Goal: Transaction & Acquisition: Download file/media

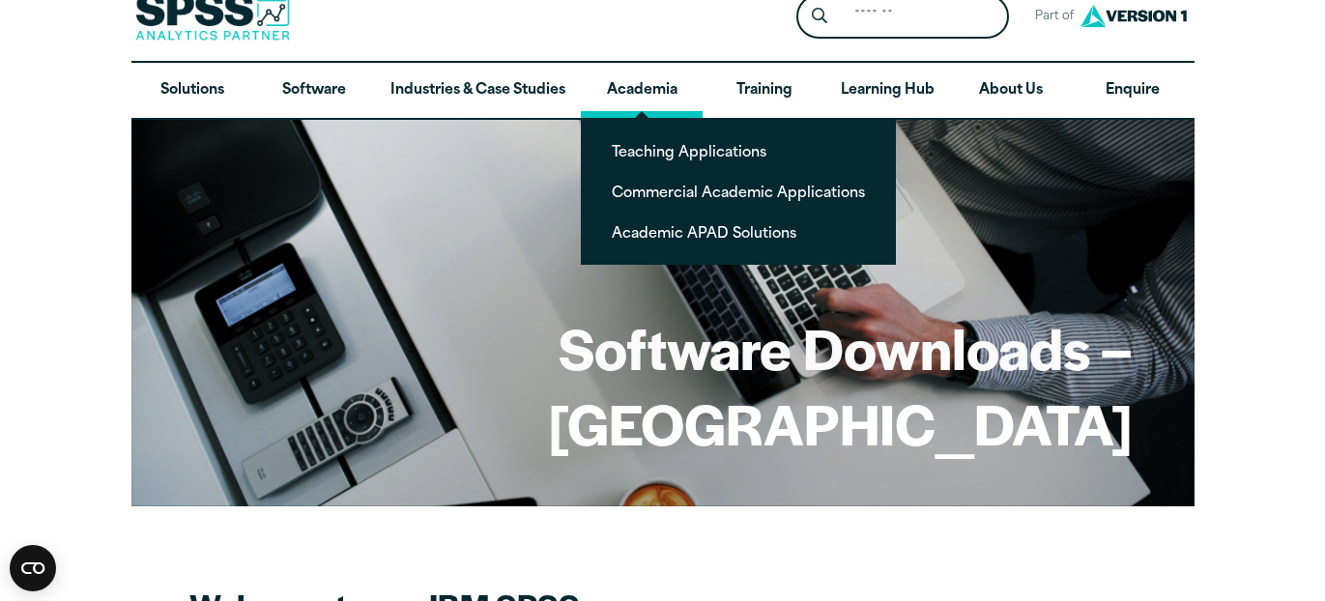
scroll to position [29, 0]
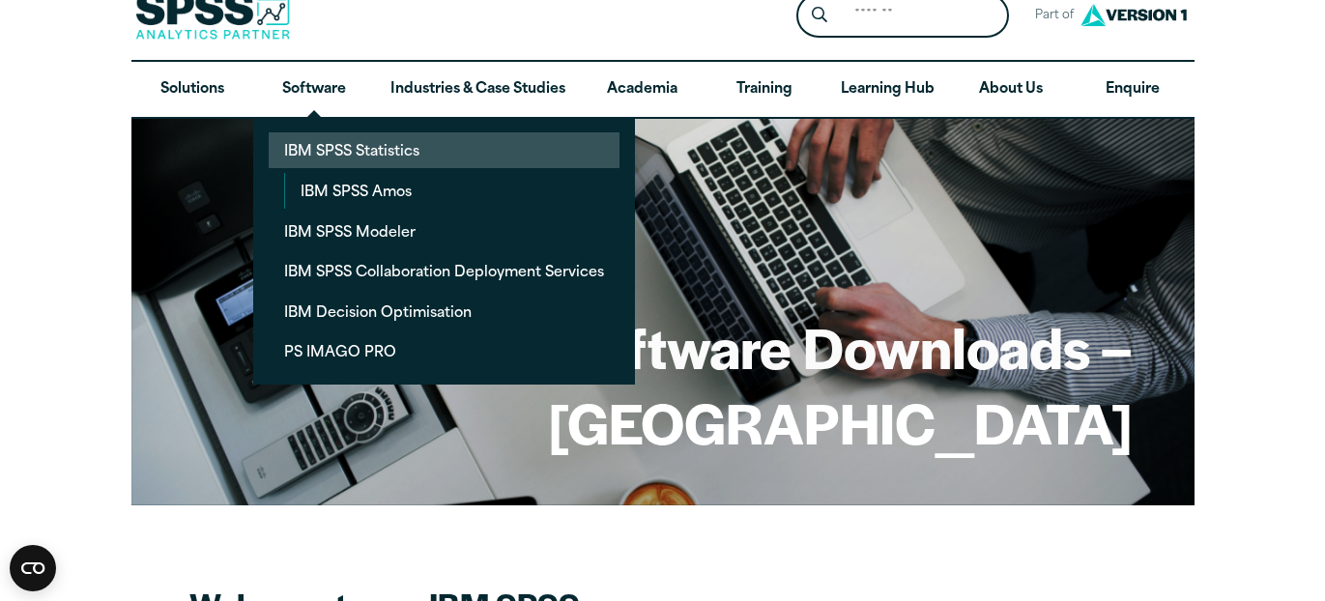
click at [354, 142] on link "IBM SPSS Statistics" at bounding box center [444, 150] width 351 height 36
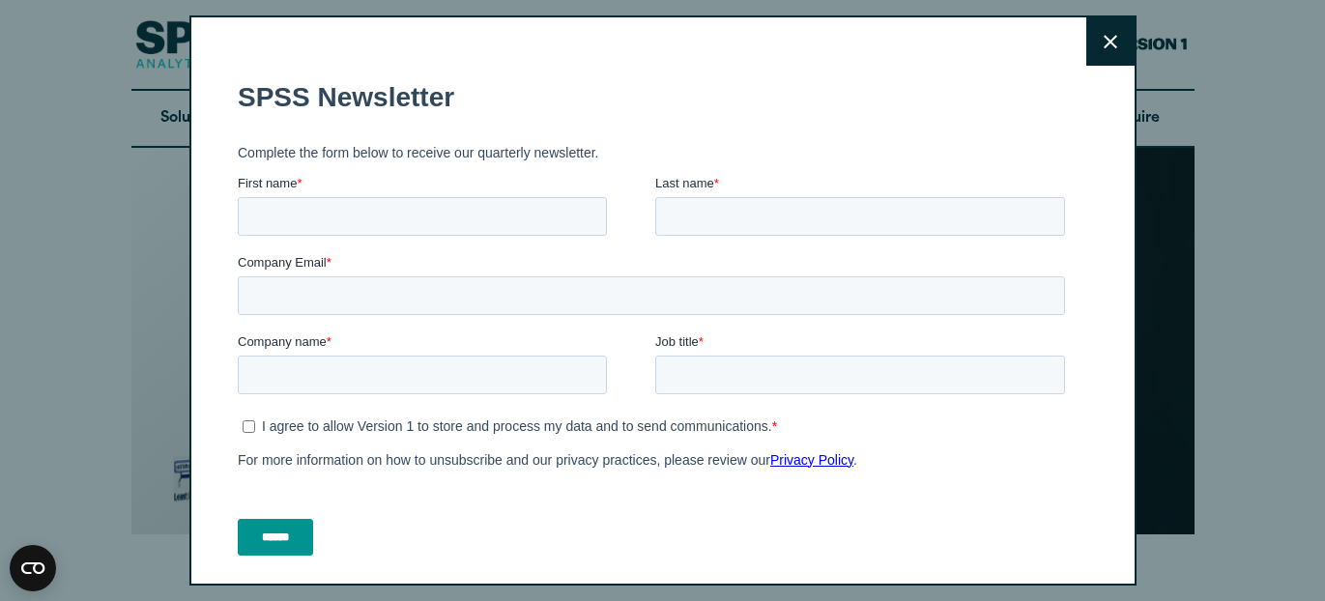
click at [1114, 42] on icon at bounding box center [1111, 42] width 14 height 14
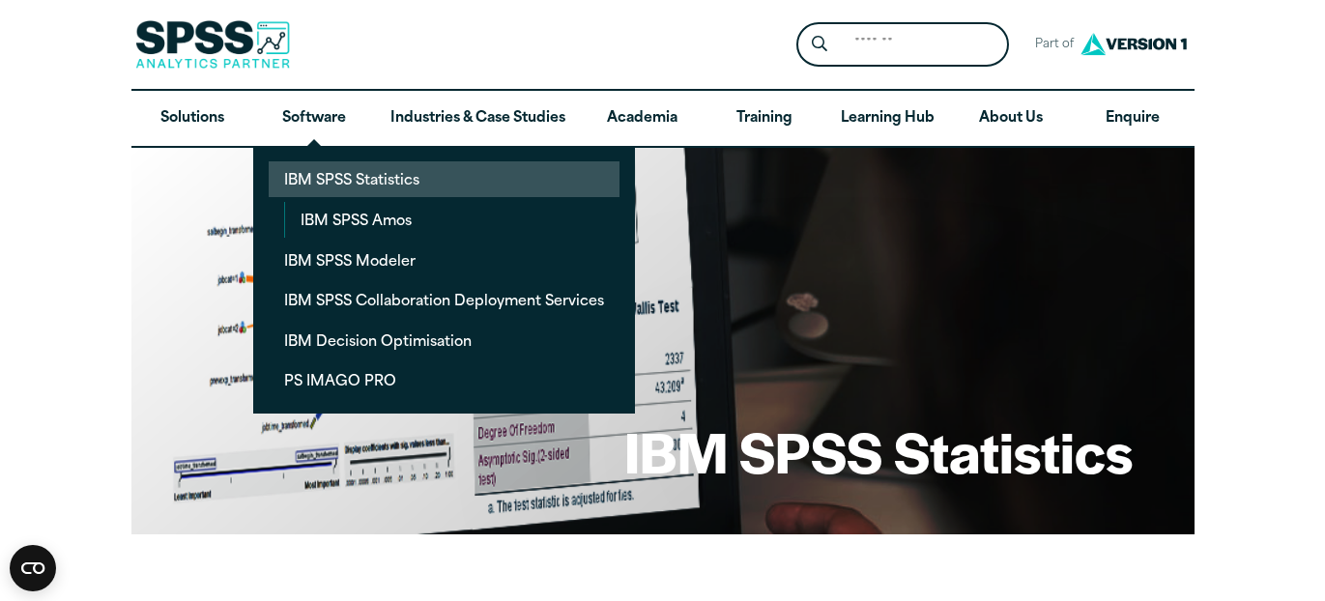
click at [337, 169] on link "IBM SPSS Statistics" at bounding box center [444, 179] width 351 height 36
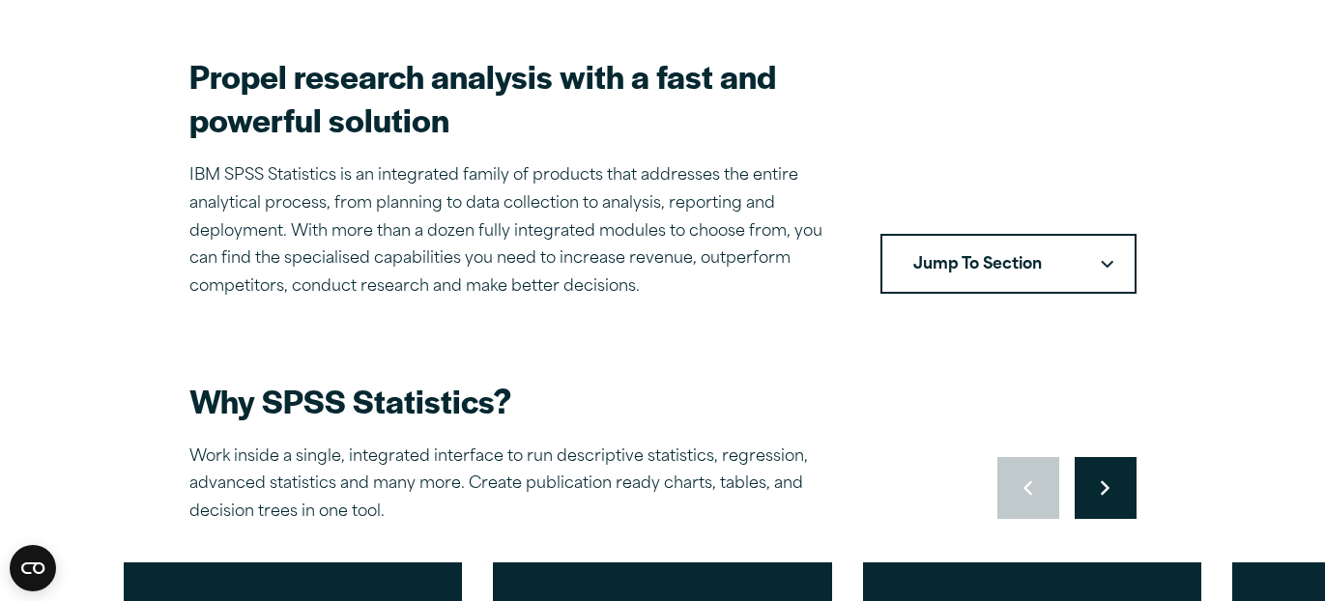
scroll to position [564, 0]
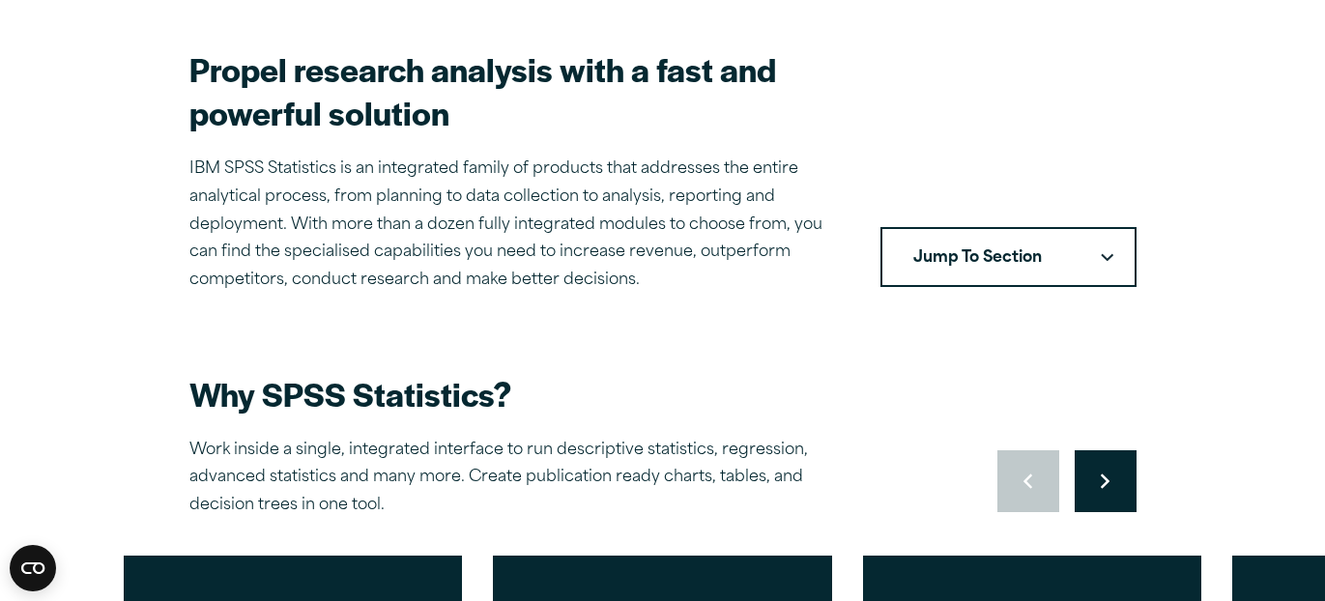
click at [975, 254] on button "Jump To Section" at bounding box center [1008, 257] width 256 height 60
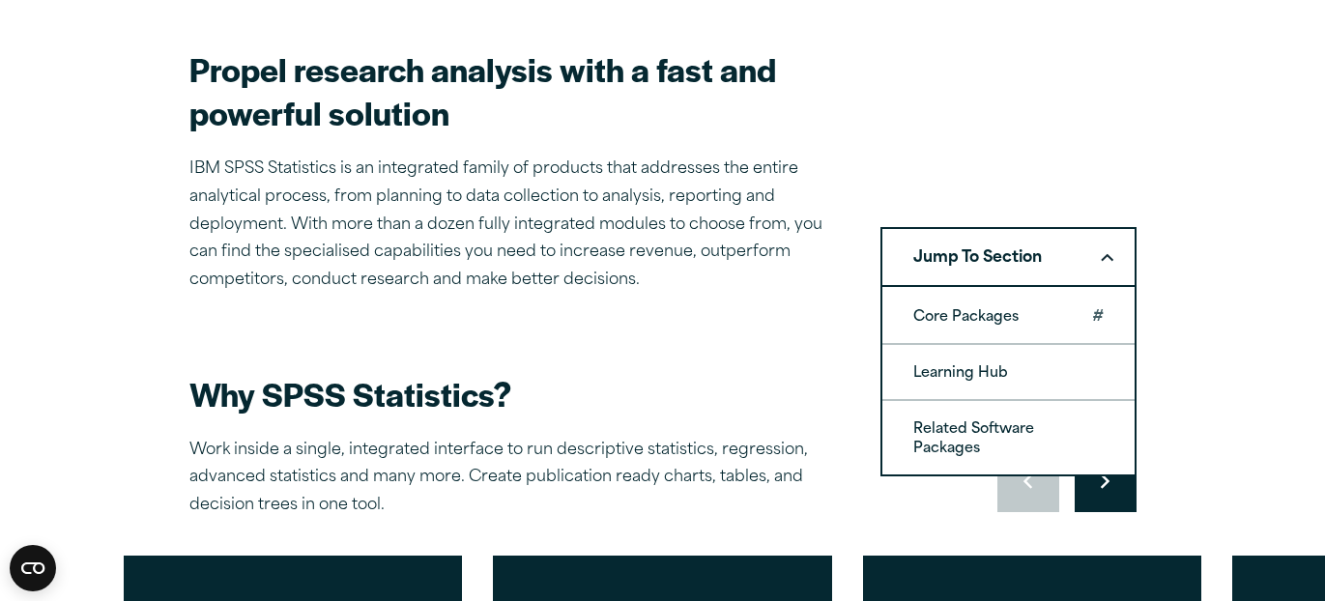
click at [975, 308] on link "Core Packages" at bounding box center [1008, 316] width 252 height 54
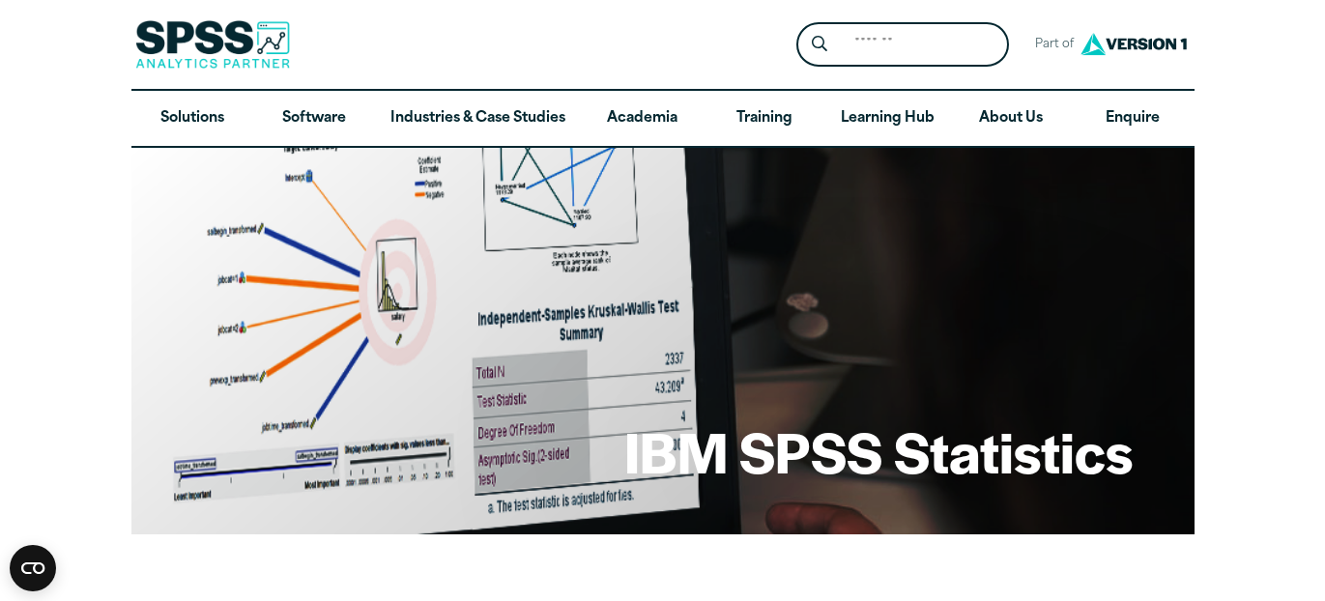
click at [151, 47] on img at bounding box center [212, 44] width 155 height 48
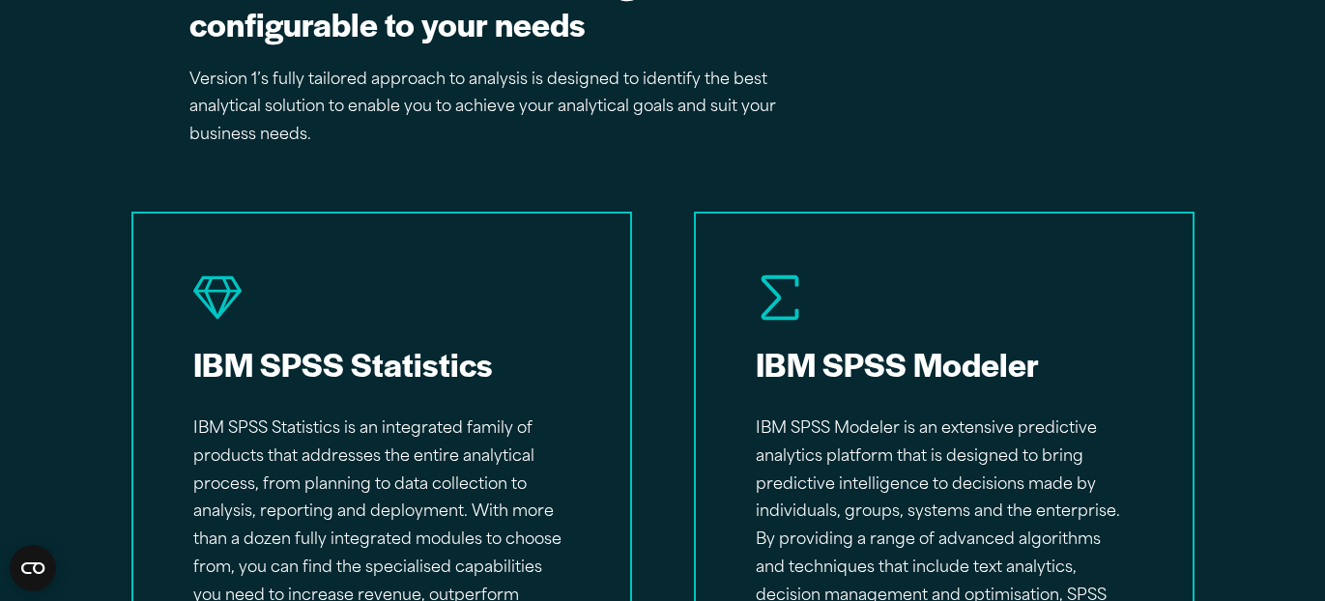
scroll to position [2785, 0]
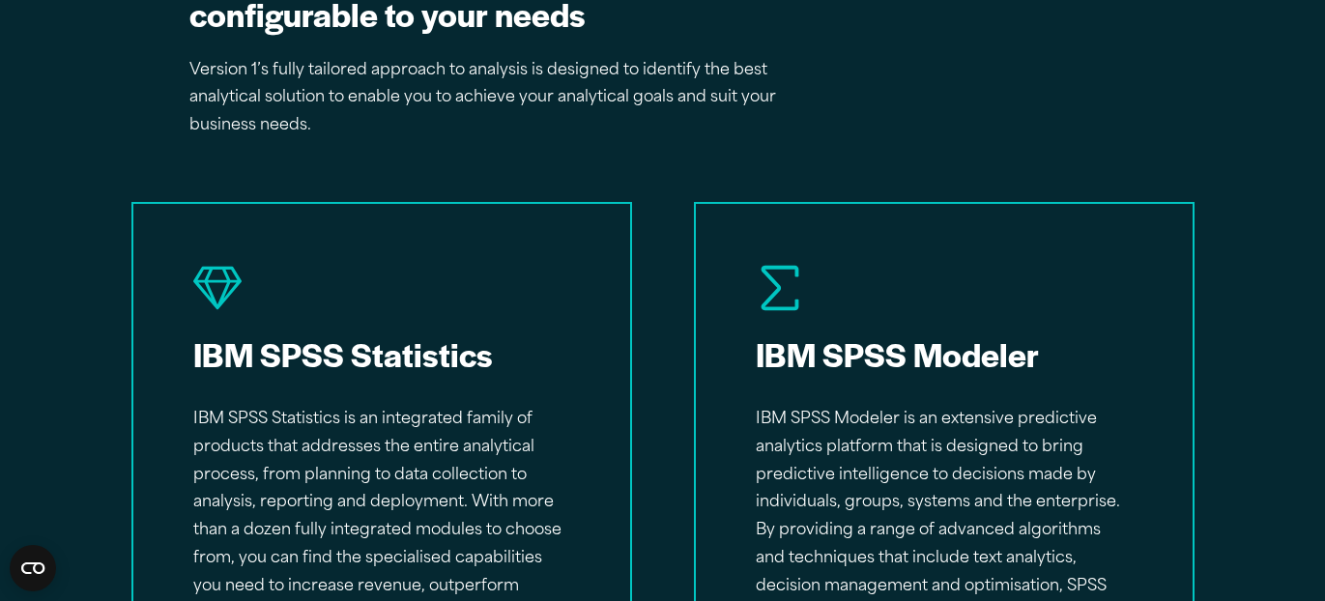
click at [363, 350] on h2 "IBM SPSS Statistics" at bounding box center [381, 353] width 377 height 43
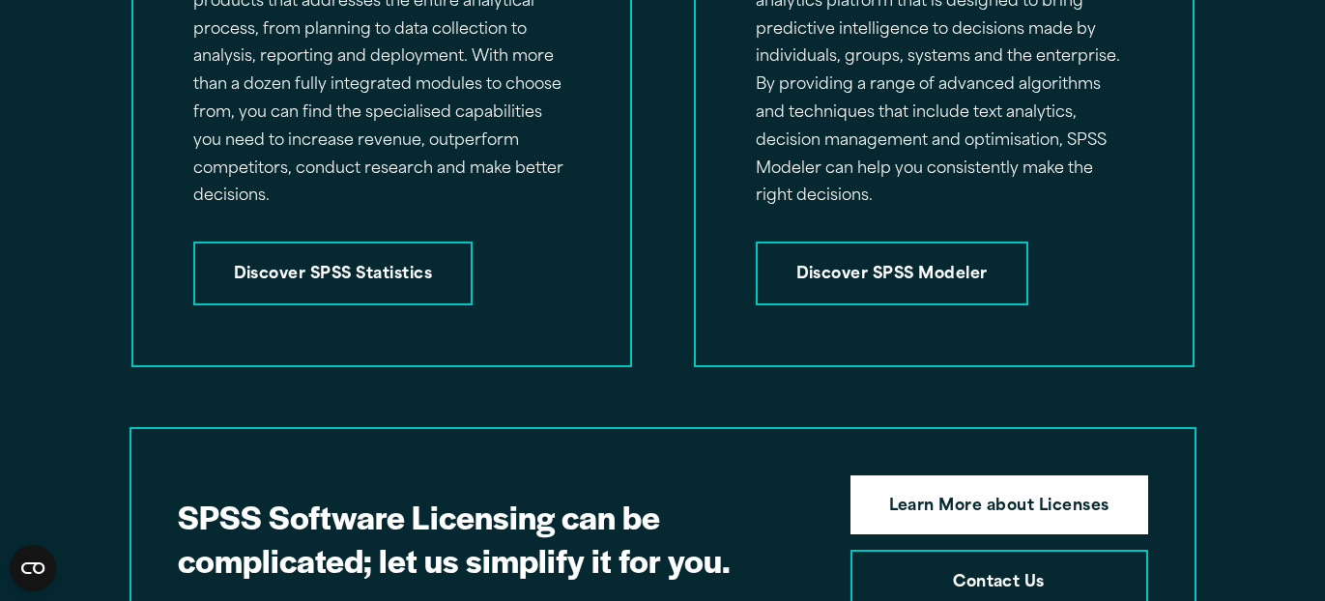
scroll to position [3200, 0]
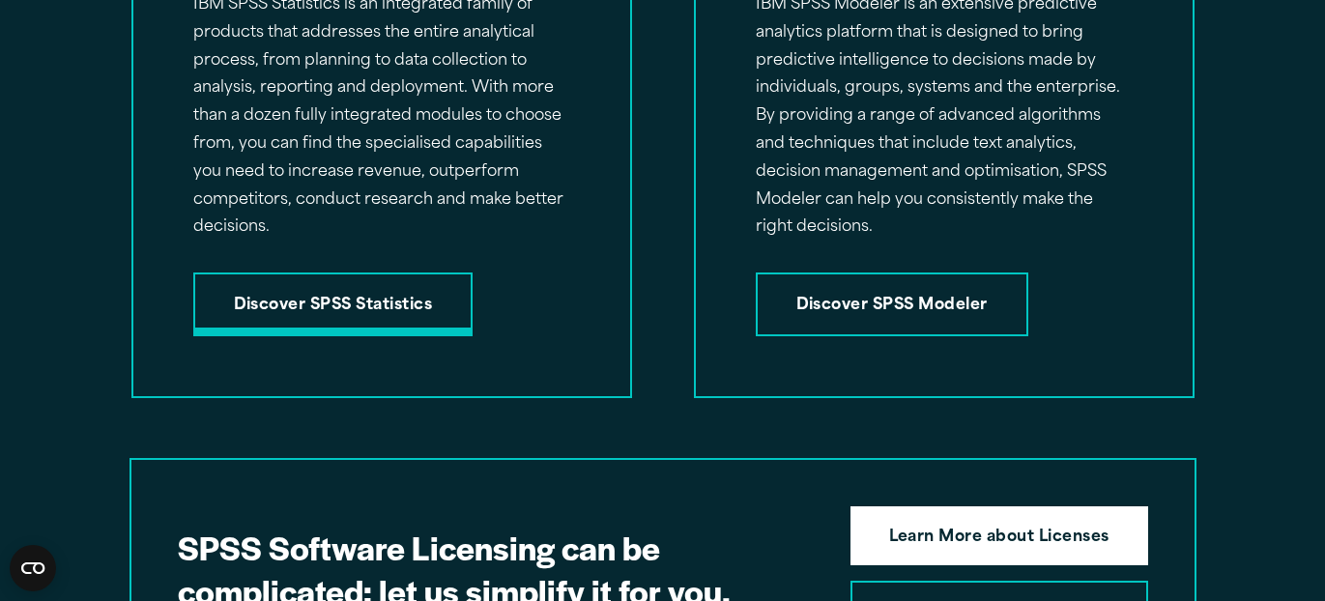
click at [353, 301] on link "Discover SPSS Statistics" at bounding box center [333, 305] width 280 height 64
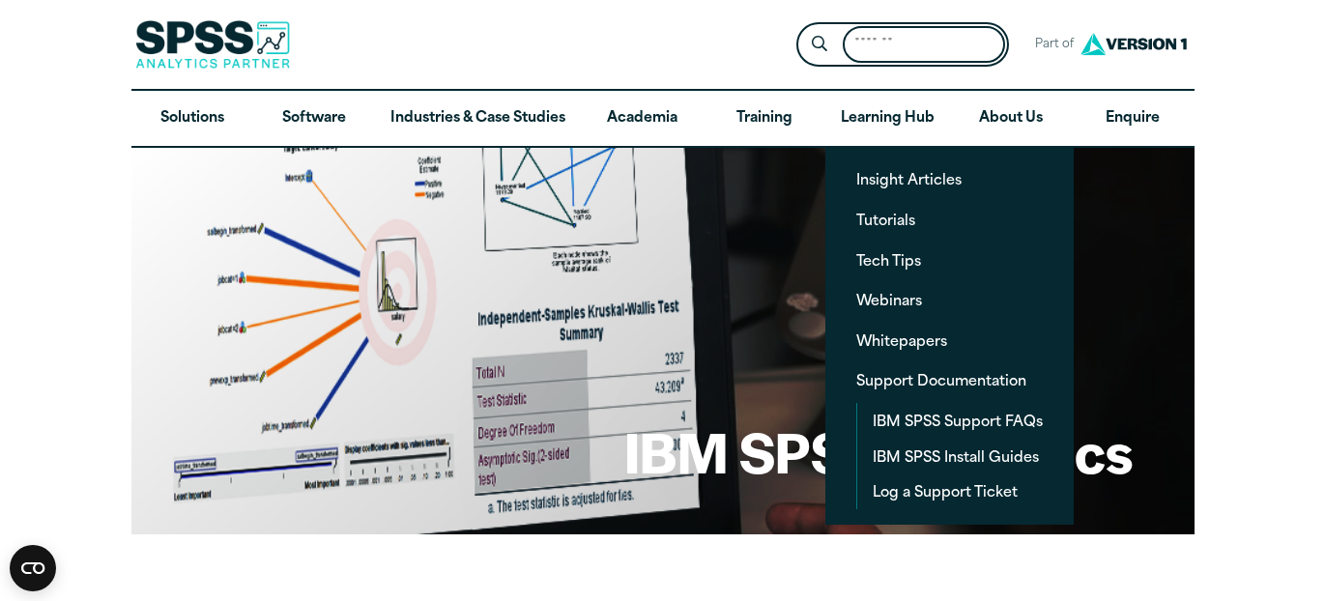
click at [855, 29] on input "Search for:" at bounding box center [924, 45] width 162 height 38
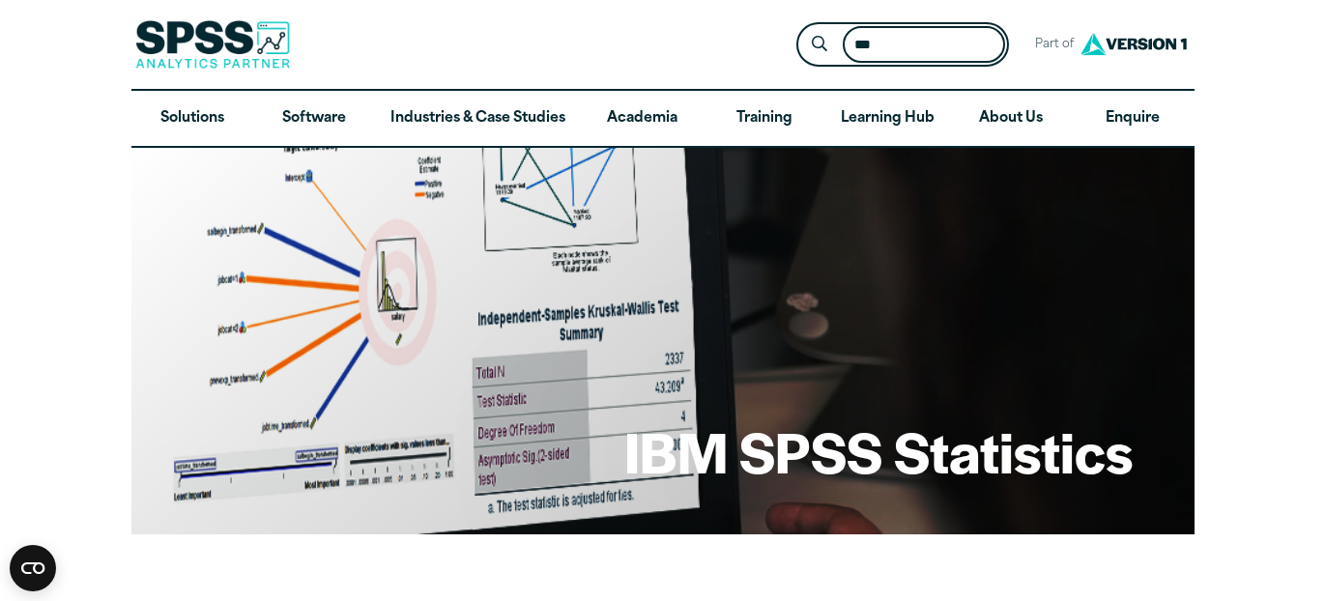
type input "***"
click at [801, 27] on button "Submit Site Search" at bounding box center [819, 45] width 36 height 36
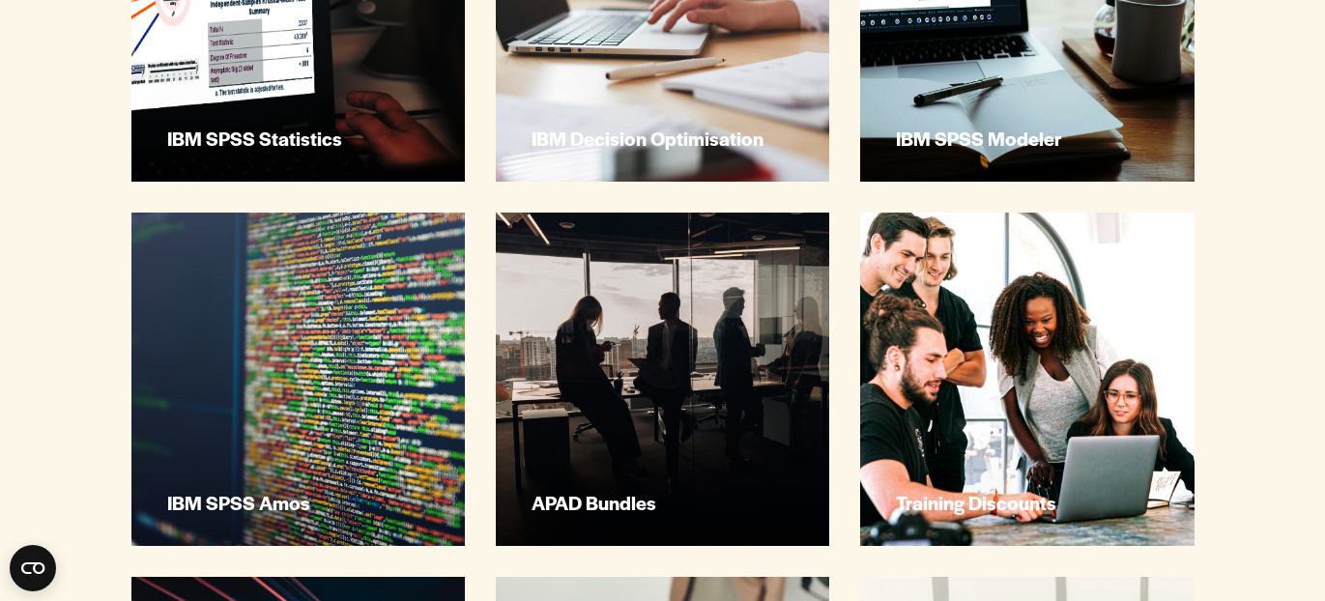
scroll to position [757, 0]
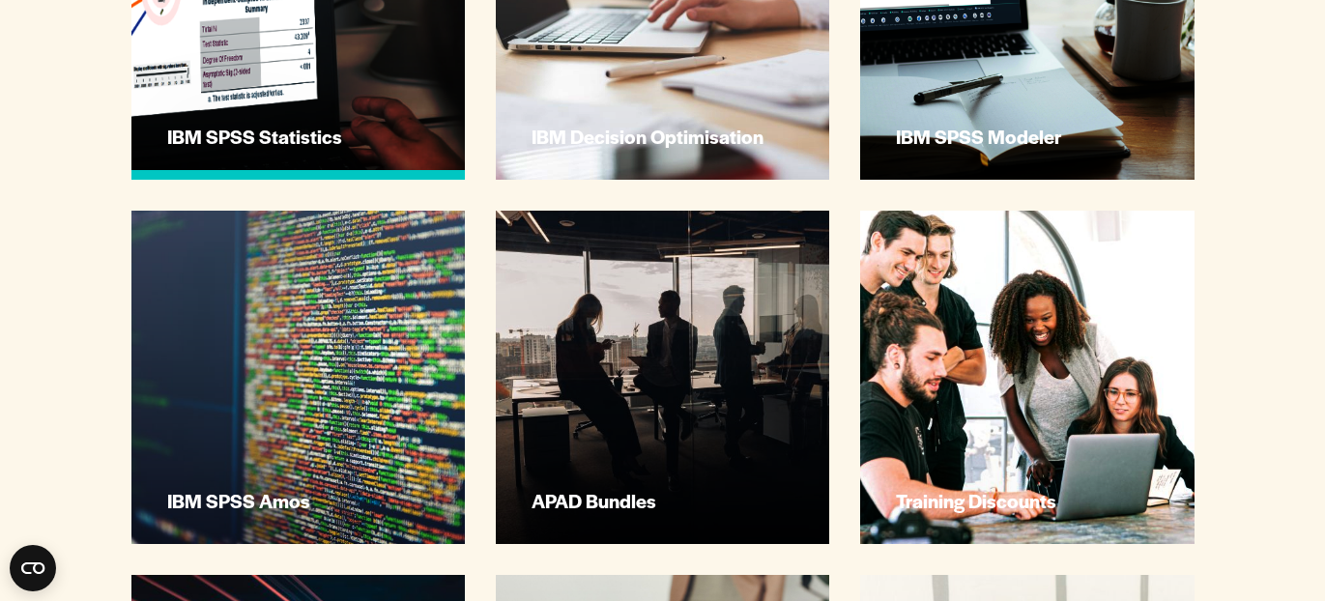
click at [293, 61] on link "IBM SPSS Statistics" at bounding box center [297, 12] width 333 height 333
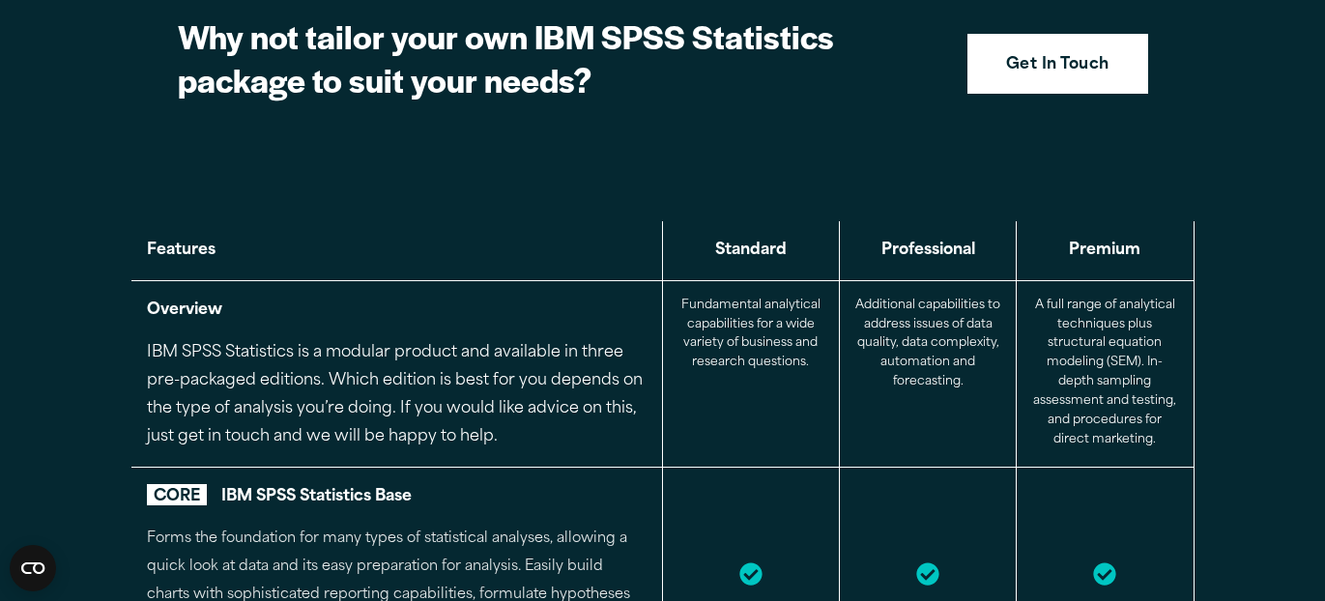
scroll to position [2139, 0]
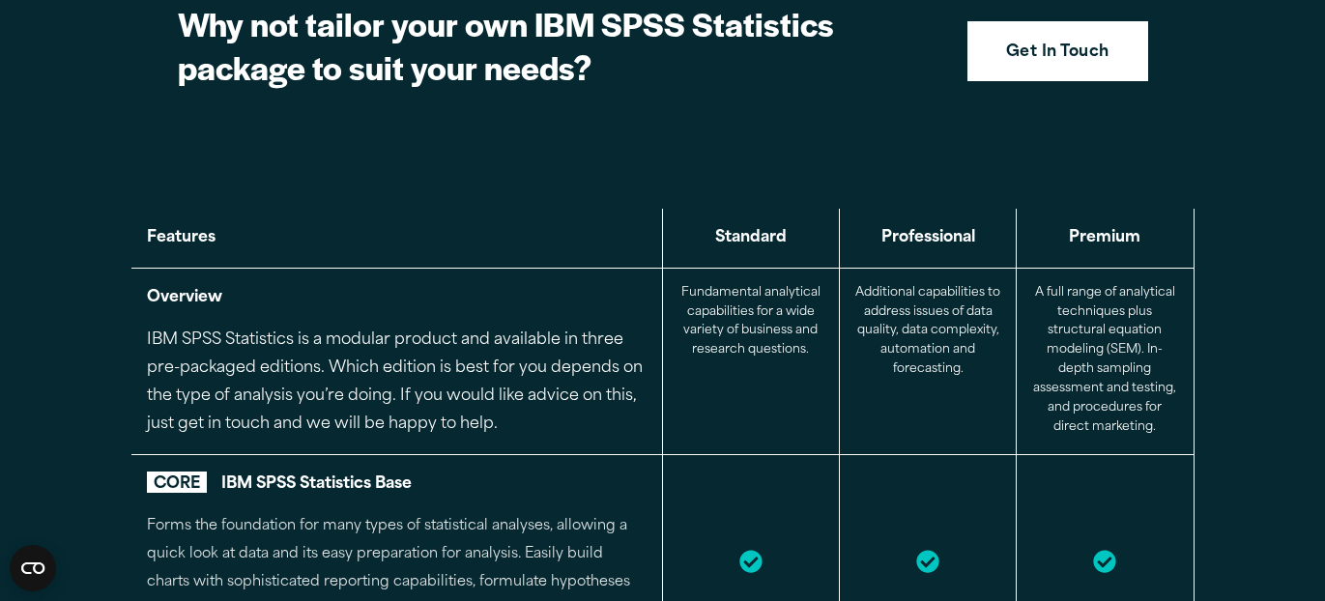
click at [463, 425] on td "Overview IBM SPSS Statistics is a modular product and available in three pre-pa…" at bounding box center [397, 361] width 532 height 187
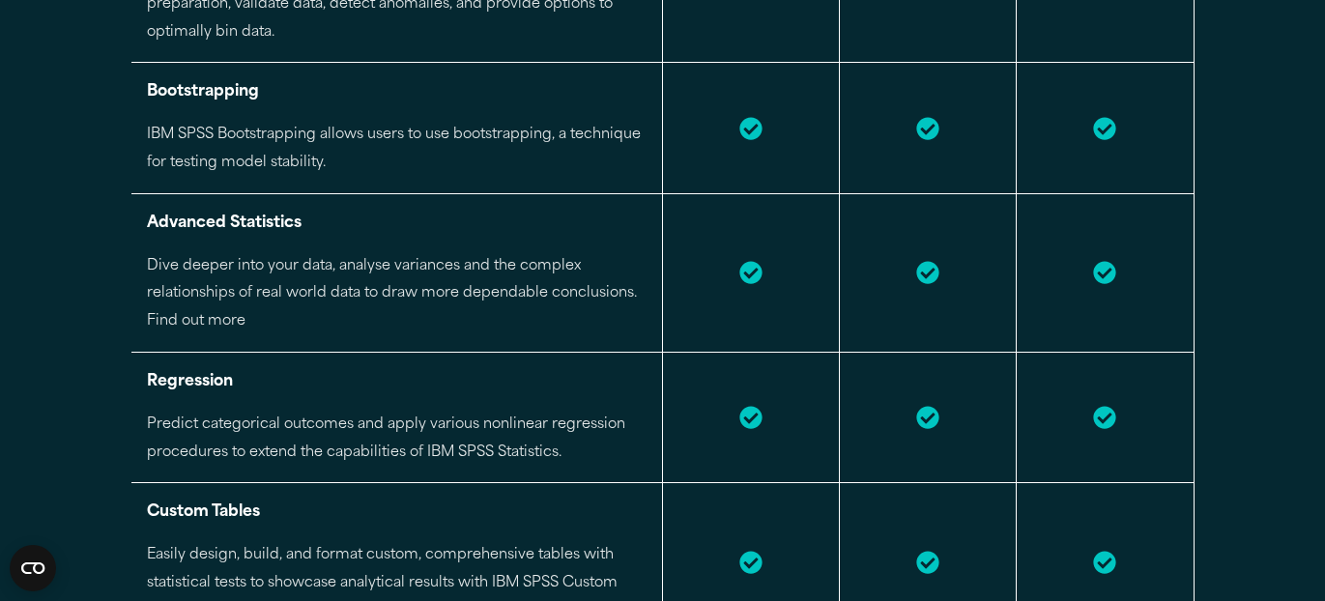
click at [463, 425] on p "Predict categorical outcomes and apply various nonlinear regression procedures …" at bounding box center [397, 440] width 500 height 56
click at [815, 411] on td at bounding box center [750, 417] width 177 height 130
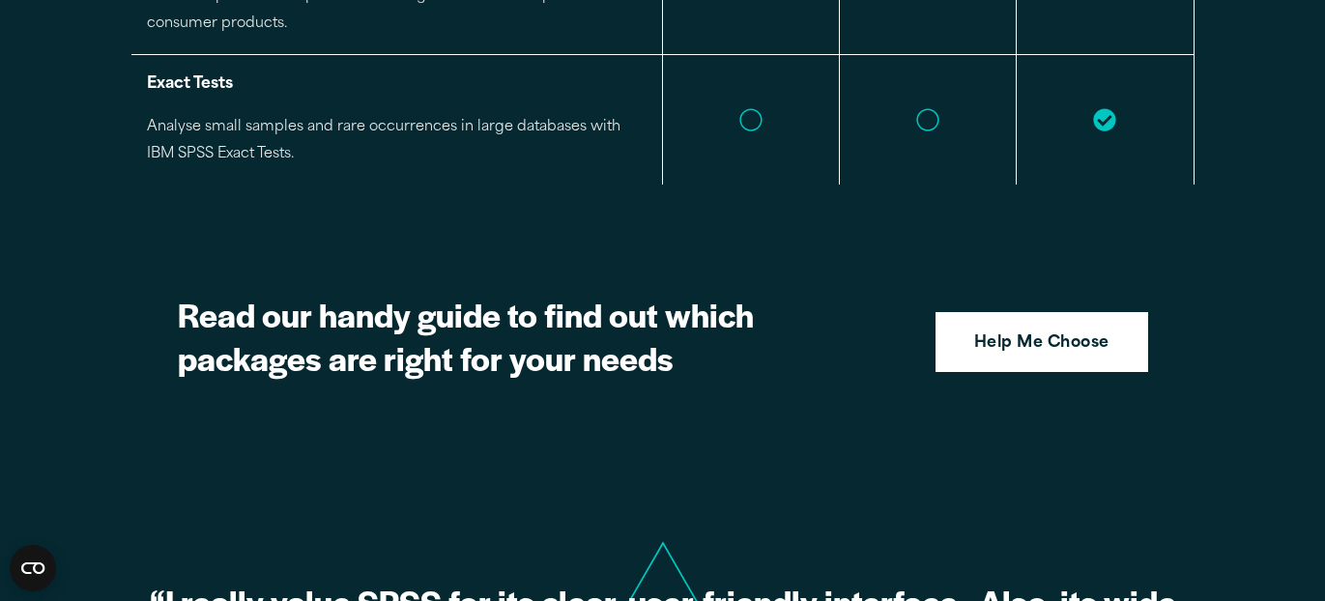
scroll to position [4834, 0]
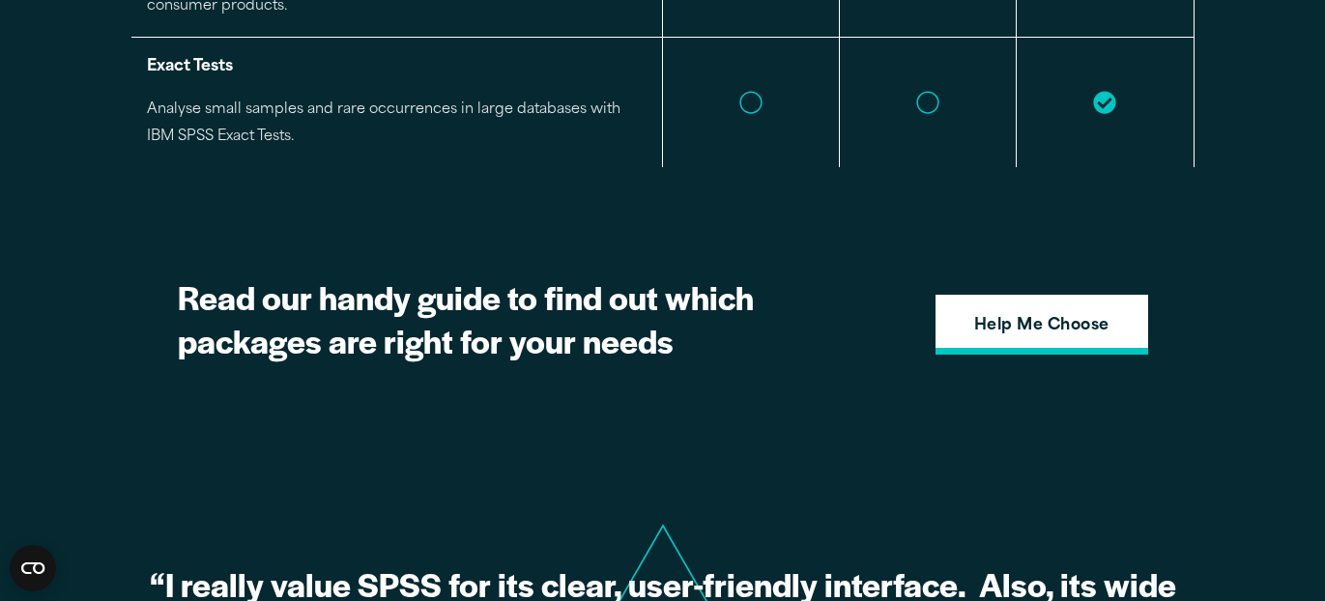
click at [993, 314] on strong "Help Me Choose" at bounding box center [1041, 326] width 135 height 25
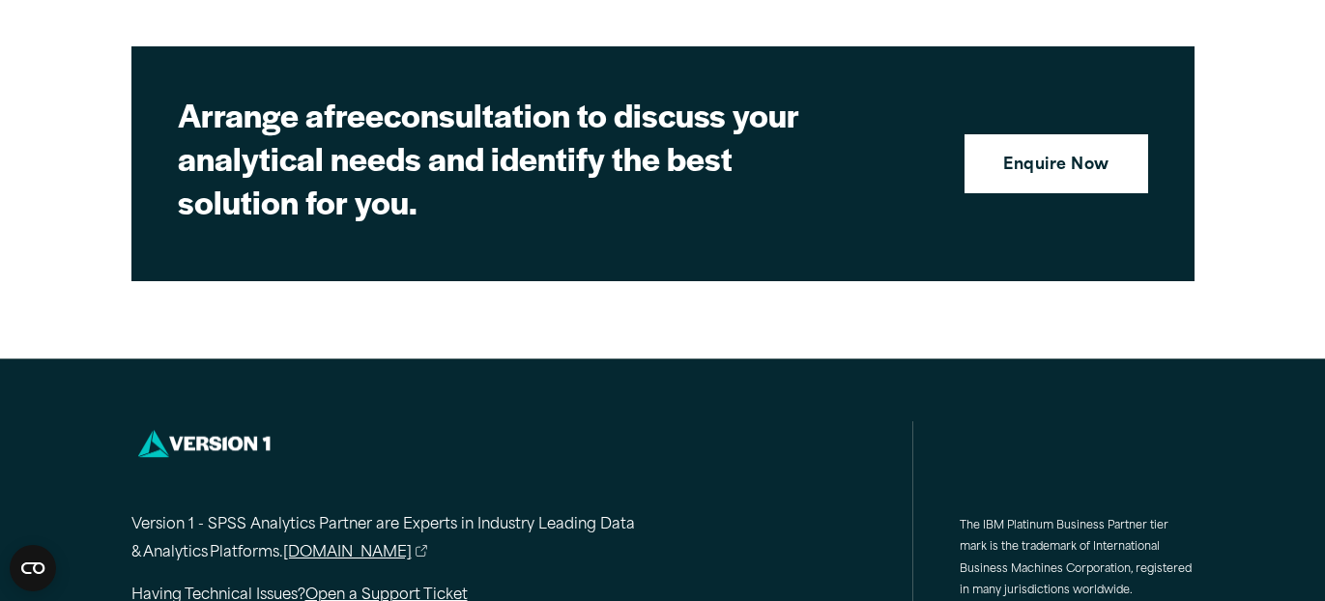
scroll to position [5065, 0]
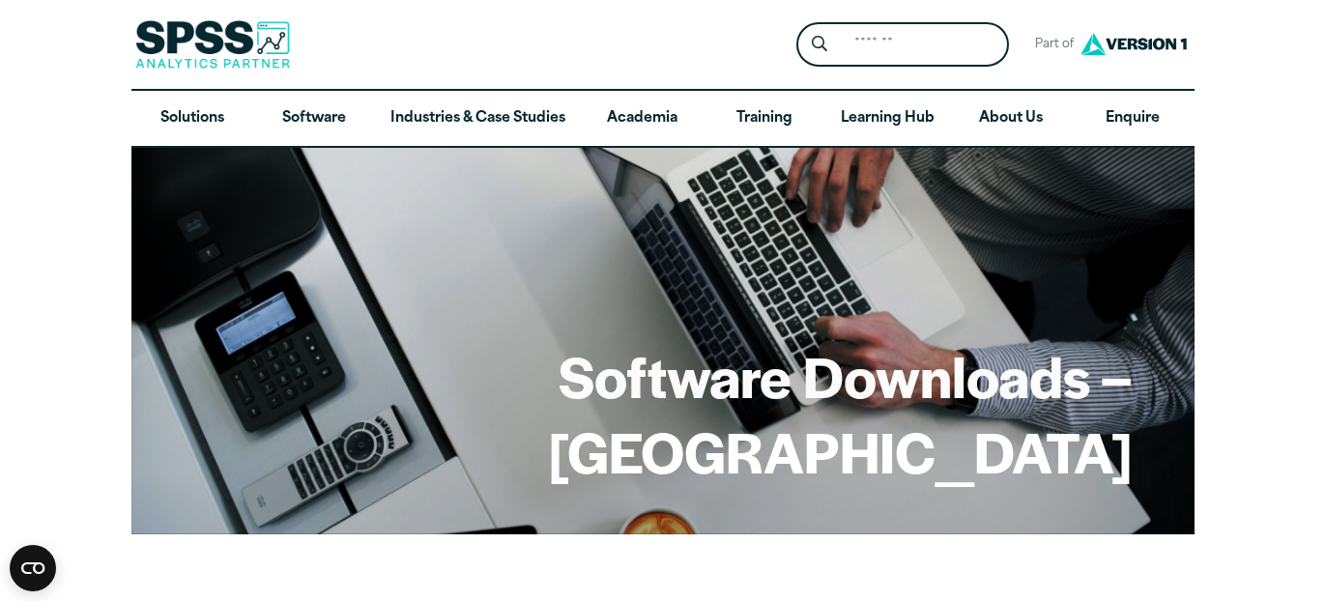
click at [415, 341] on h1 "Software Downloads – Manchester Metropolitan University" at bounding box center [662, 413] width 939 height 150
click at [886, 47] on input "Search for:" at bounding box center [924, 45] width 162 height 38
type input "**********"
click at [801, 27] on button "Submit Site Search" at bounding box center [819, 45] width 36 height 36
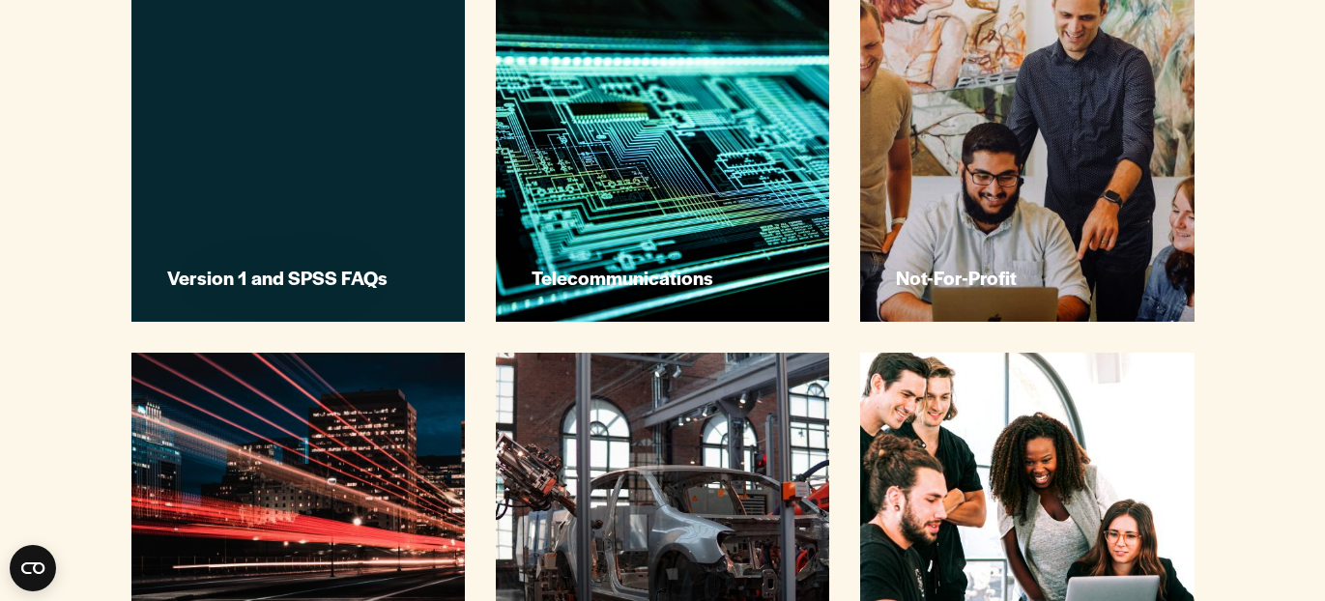
scroll to position [707, 0]
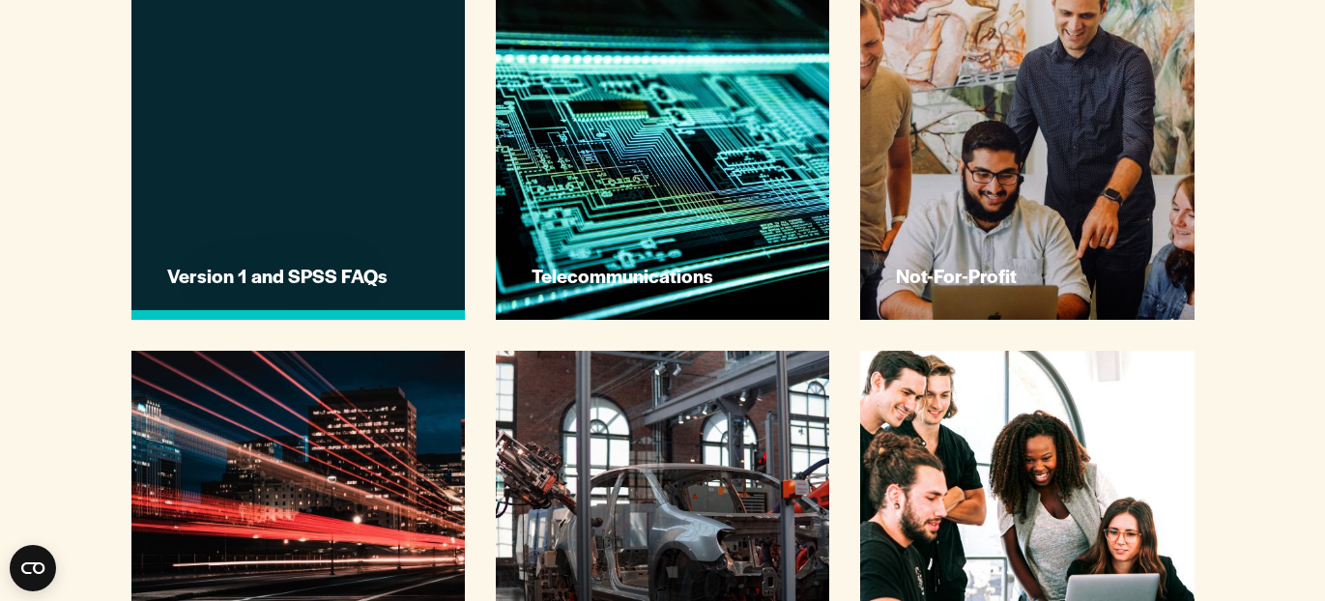
click at [321, 188] on link "Version 1 and SPSS FAQs" at bounding box center [297, 152] width 333 height 333
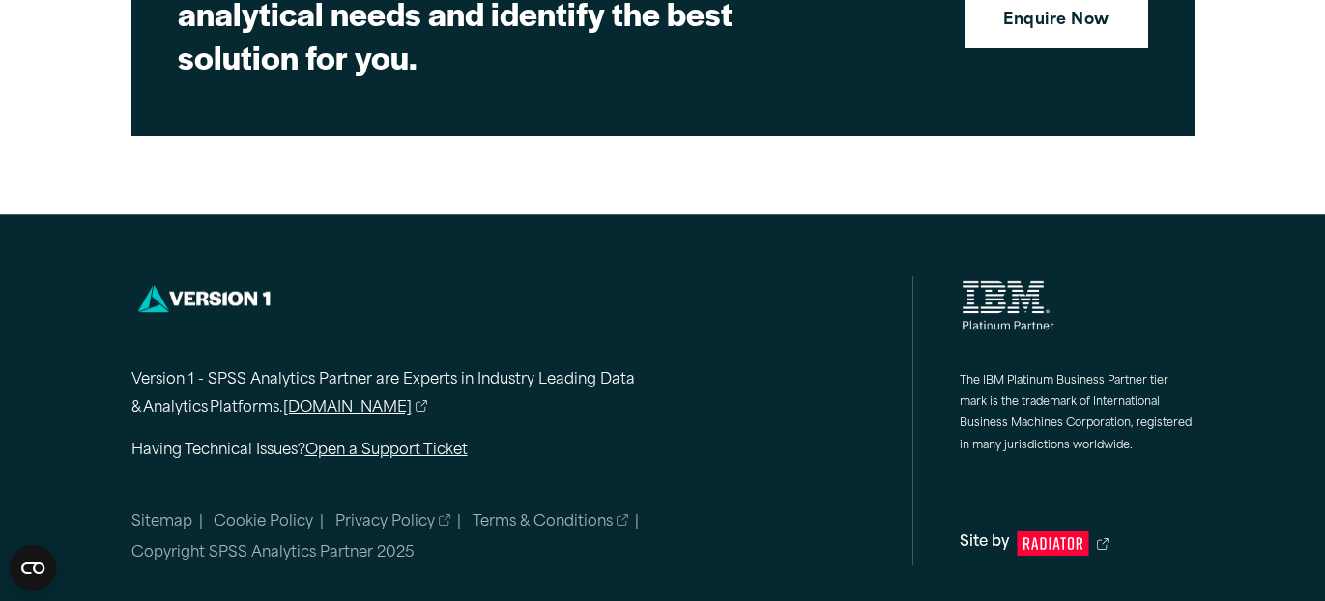
scroll to position [2707, 0]
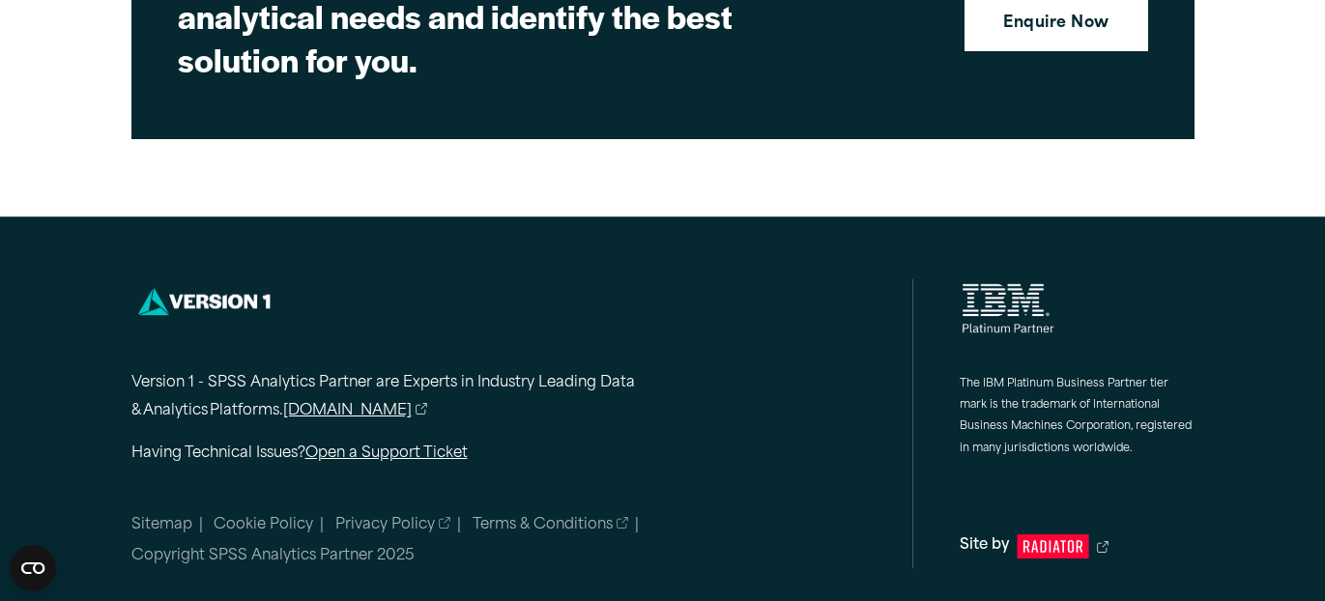
click at [350, 410] on link "[DOMAIN_NAME]" at bounding box center [355, 412] width 145 height 28
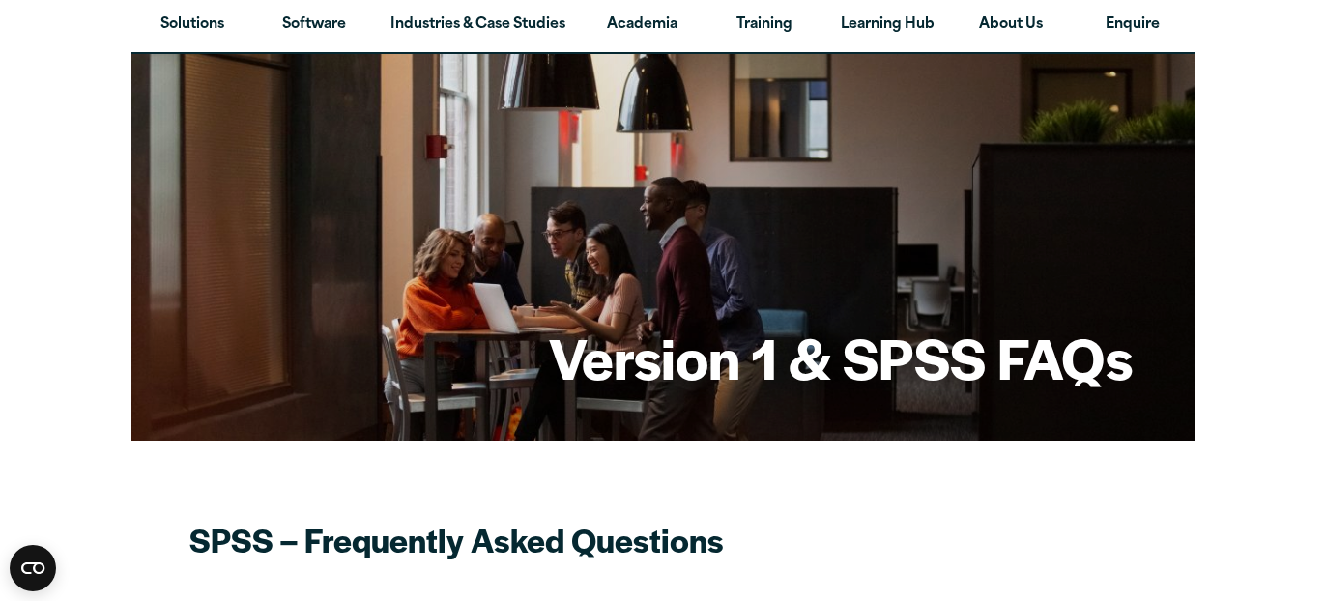
scroll to position [0, 0]
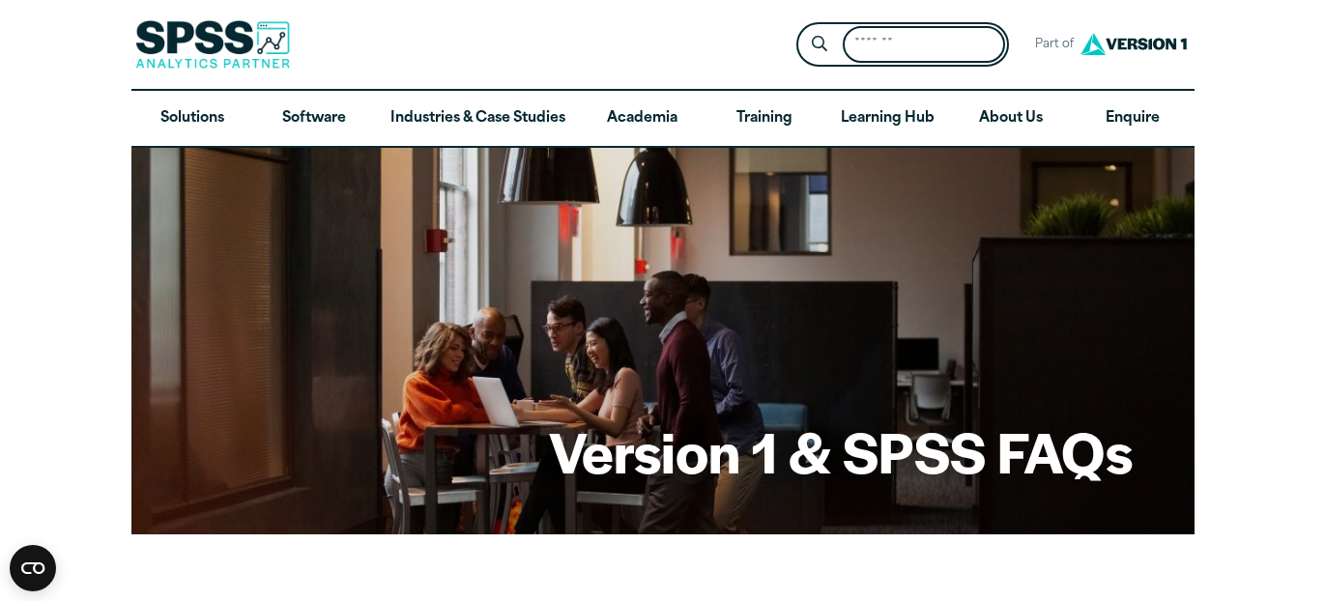
click at [867, 53] on input "Search for:" at bounding box center [924, 45] width 162 height 38
type input "**********"
click at [801, 27] on button "Submit Site Search" at bounding box center [819, 45] width 36 height 36
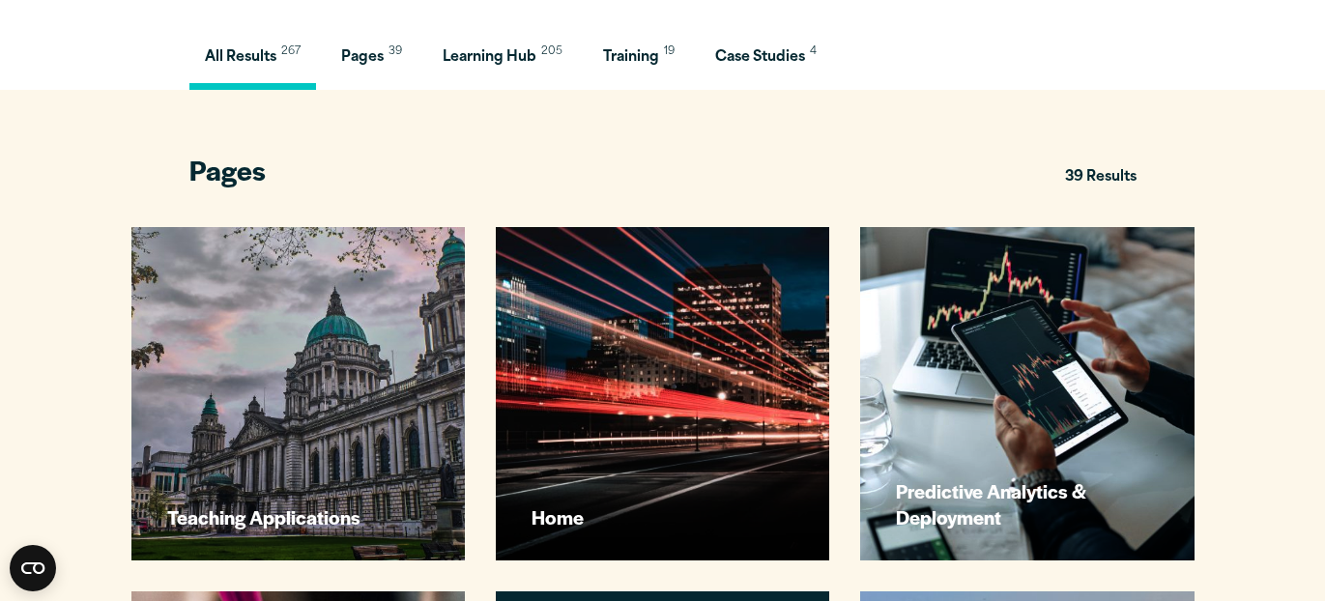
scroll to position [378, 0]
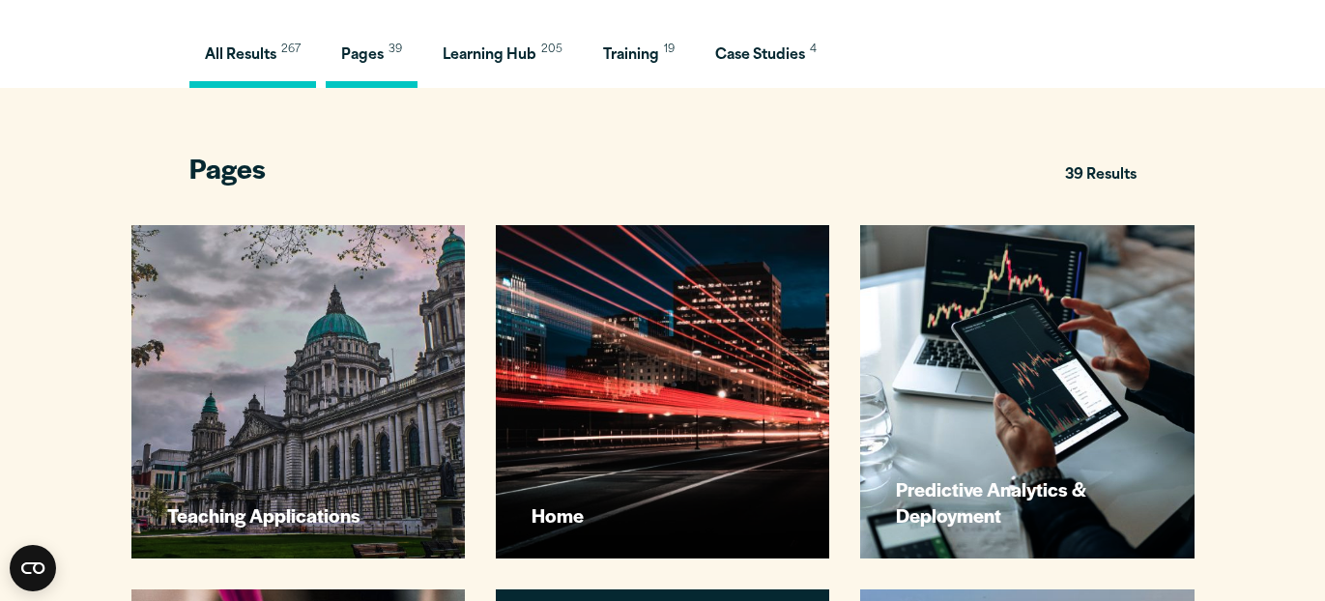
click at [369, 59] on span "Pages" at bounding box center [362, 55] width 43 height 14
click at [364, 72] on button "Pages 39" at bounding box center [372, 60] width 92 height 55
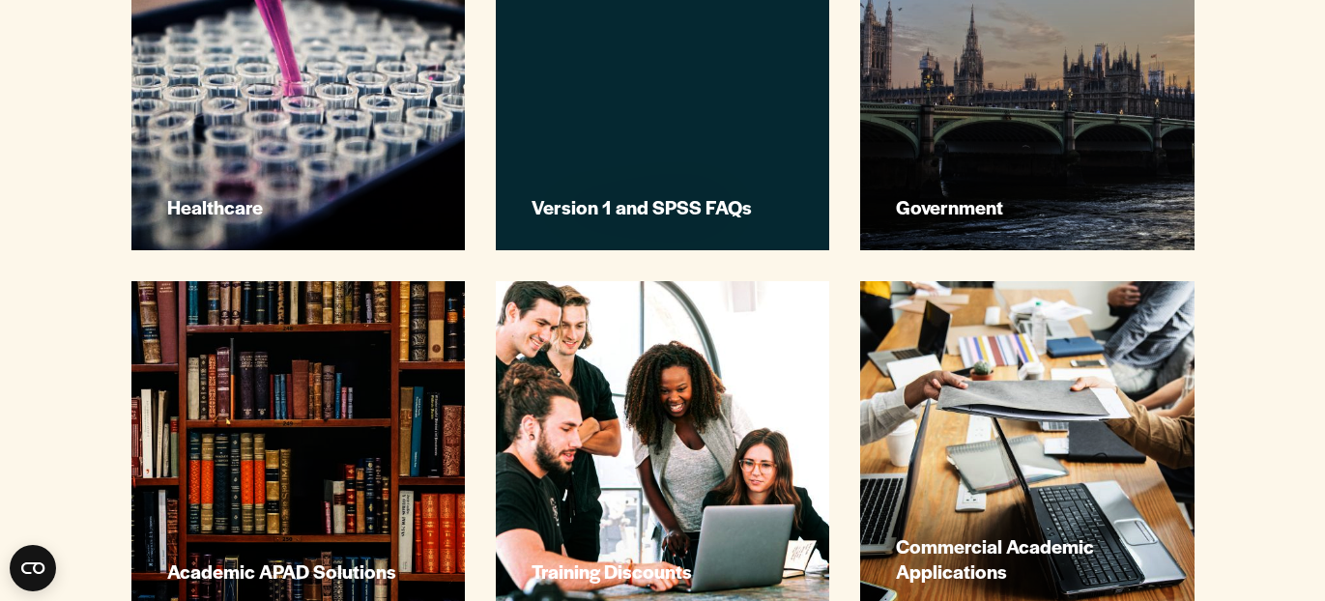
scroll to position [1053, 0]
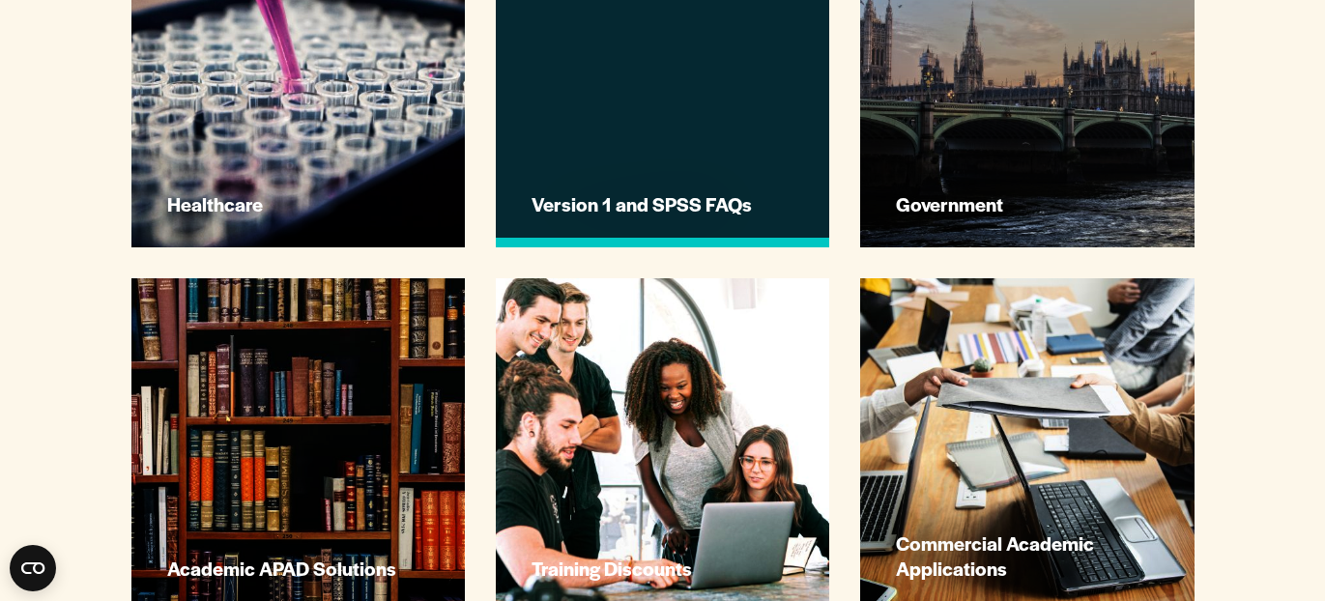
click at [604, 155] on link "Version 1 and SPSS FAQs" at bounding box center [662, 80] width 333 height 333
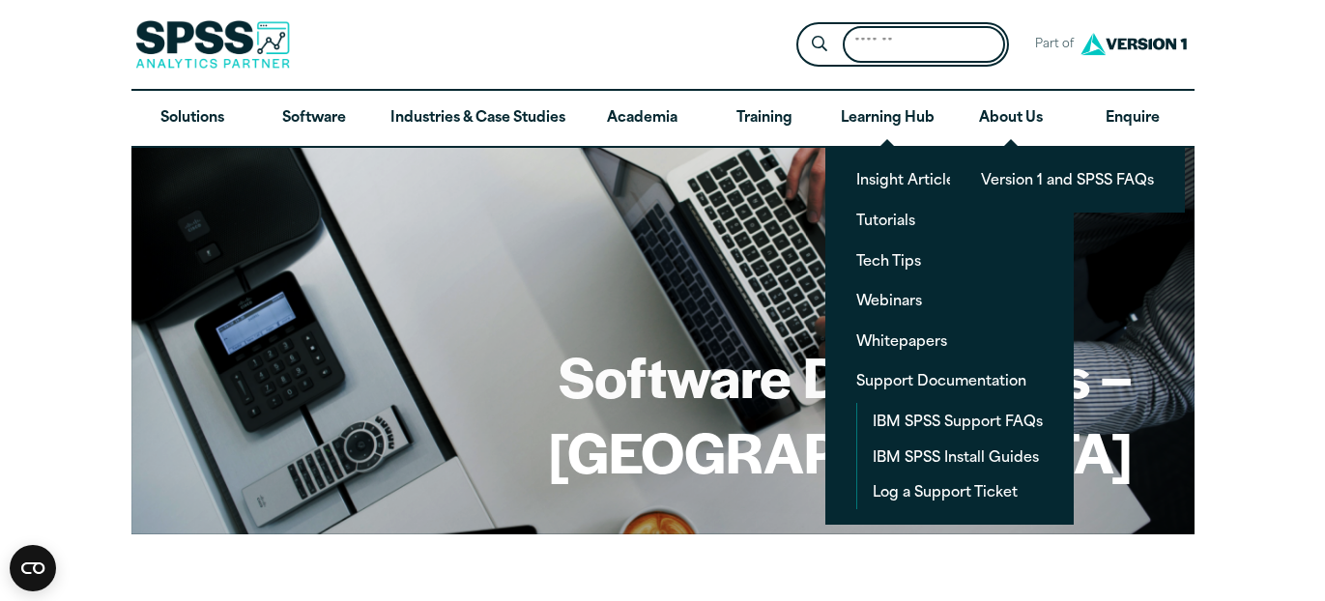
click at [923, 54] on input "Search for:" at bounding box center [924, 45] width 162 height 38
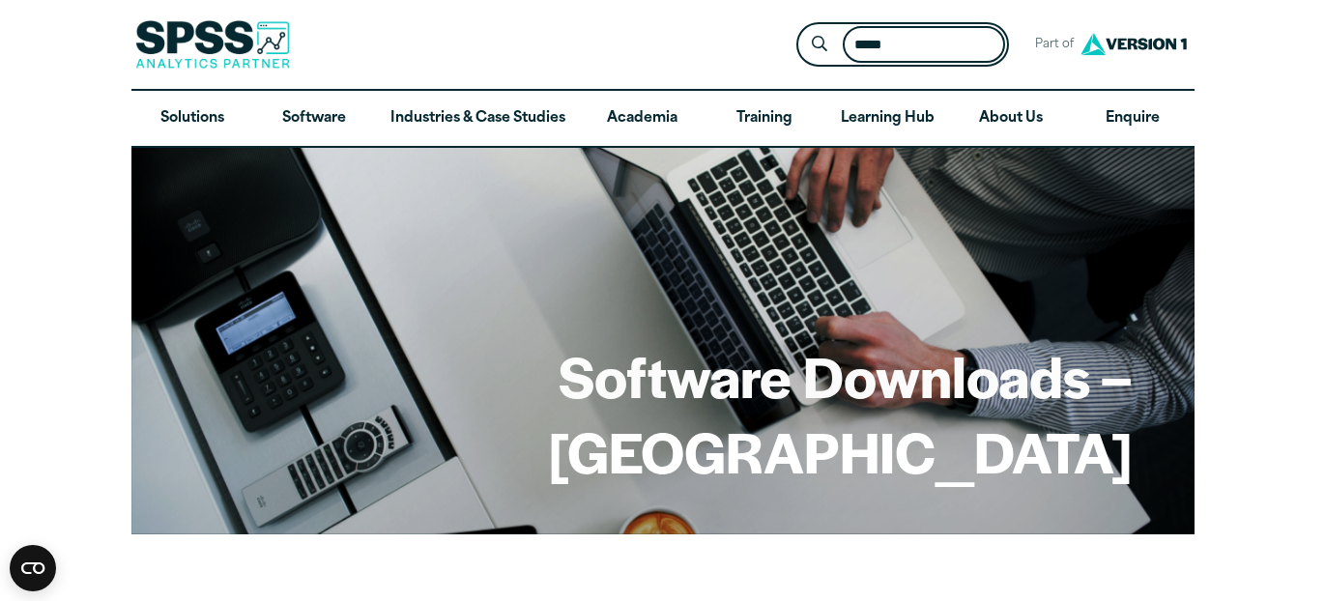
type input "*****"
click at [801, 27] on button "Submit Site Search" at bounding box center [819, 45] width 36 height 36
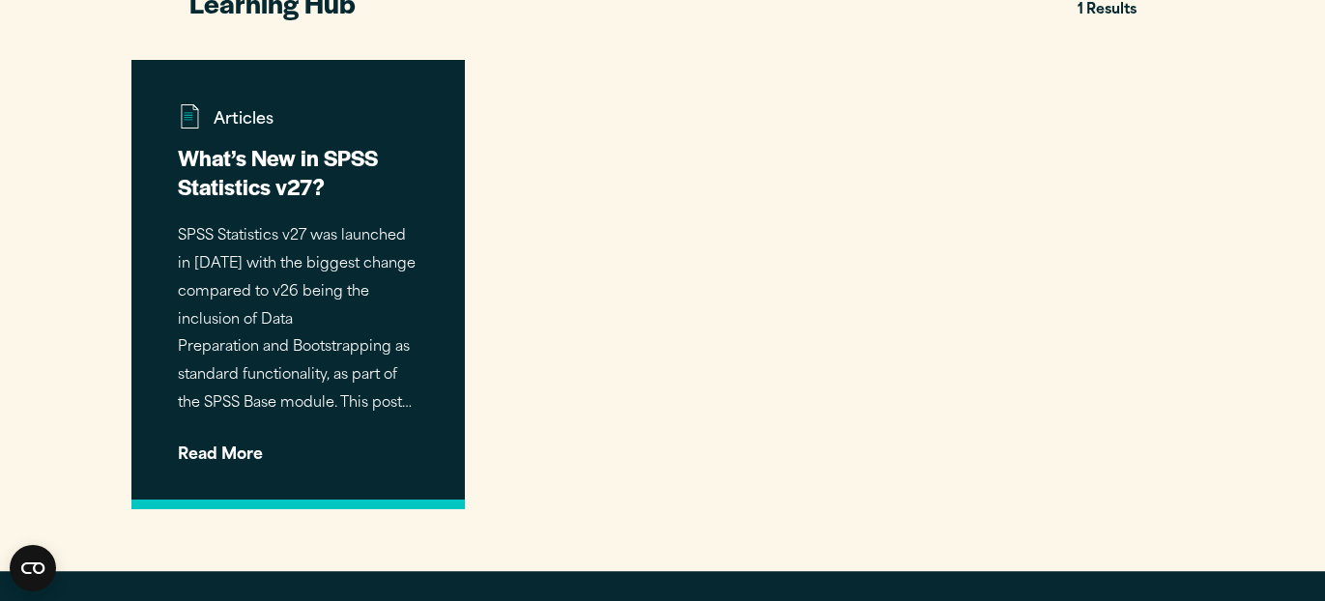
scroll to position [552, 0]
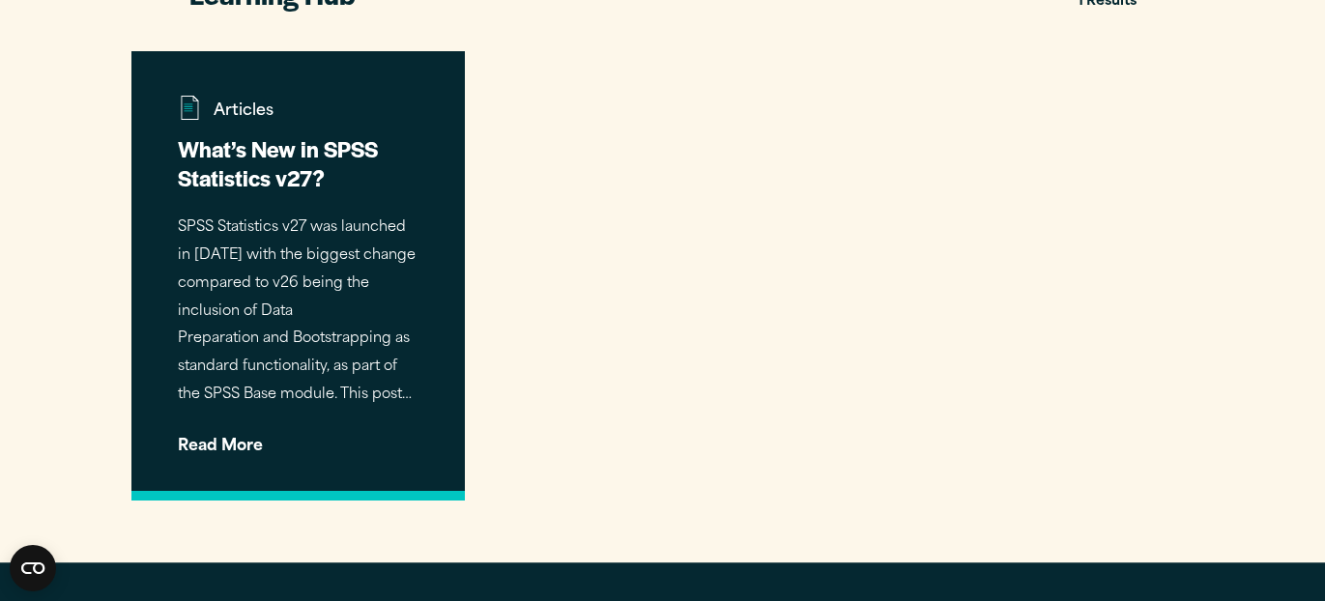
click at [276, 164] on h3 "What’s New in SPSS Statistics v27?" at bounding box center [298, 163] width 241 height 58
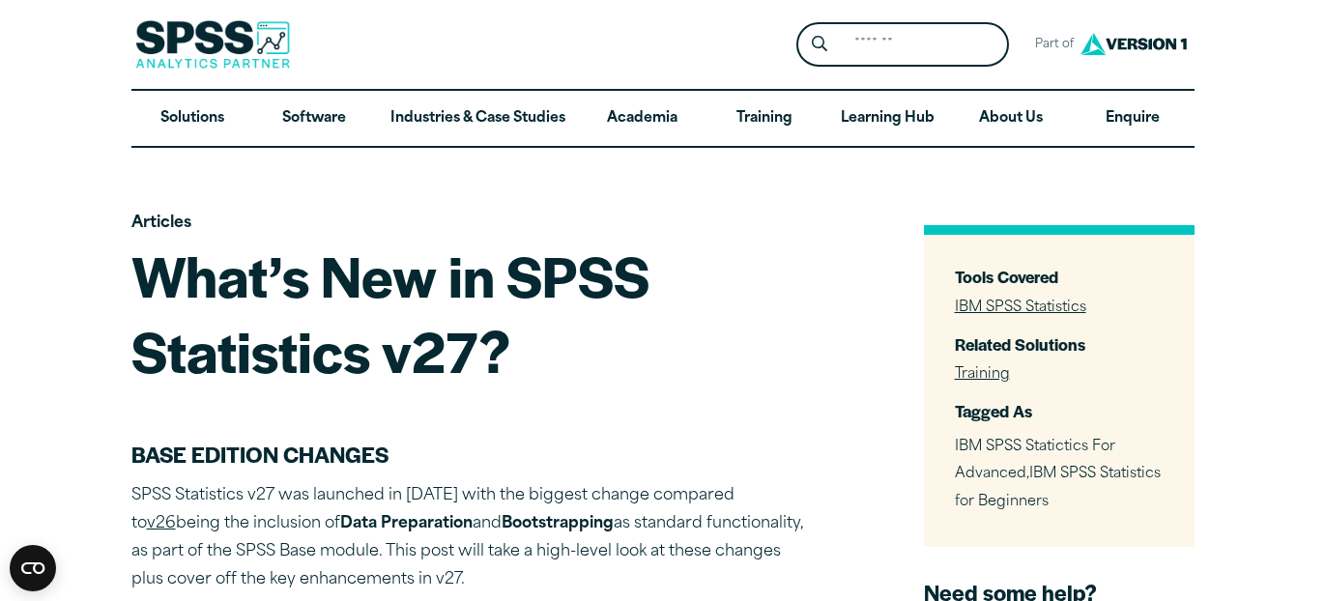
click at [988, 310] on link "IBM SPSS Statistics" at bounding box center [1020, 308] width 131 height 14
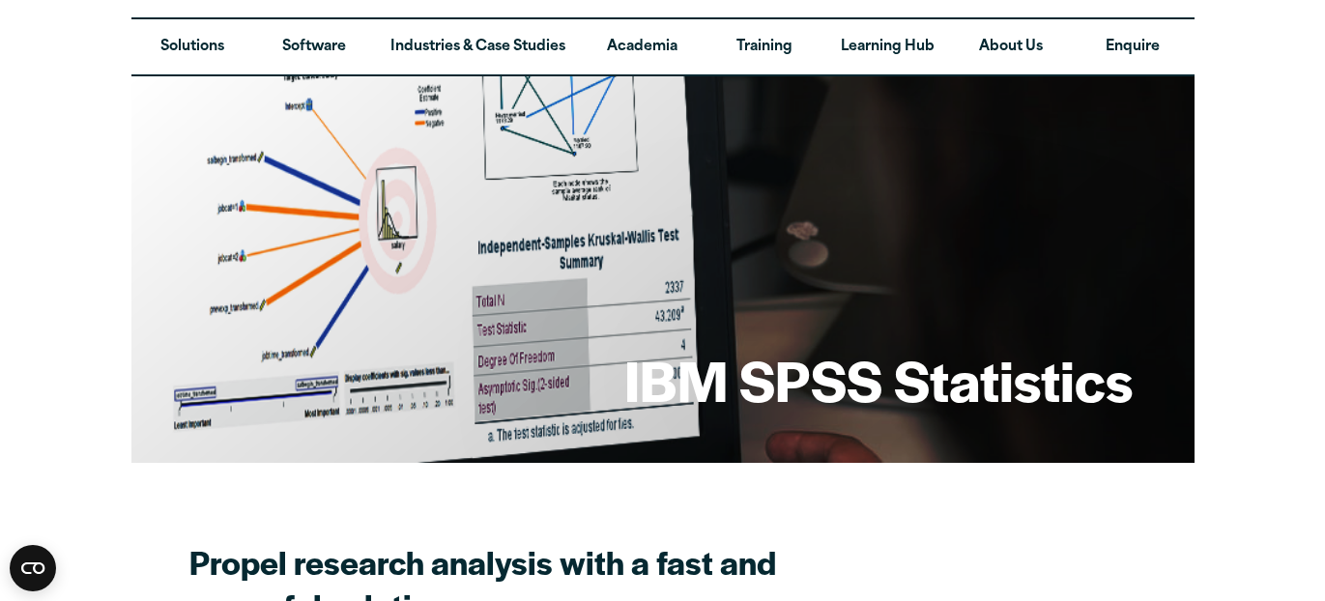
scroll to position [73, 0]
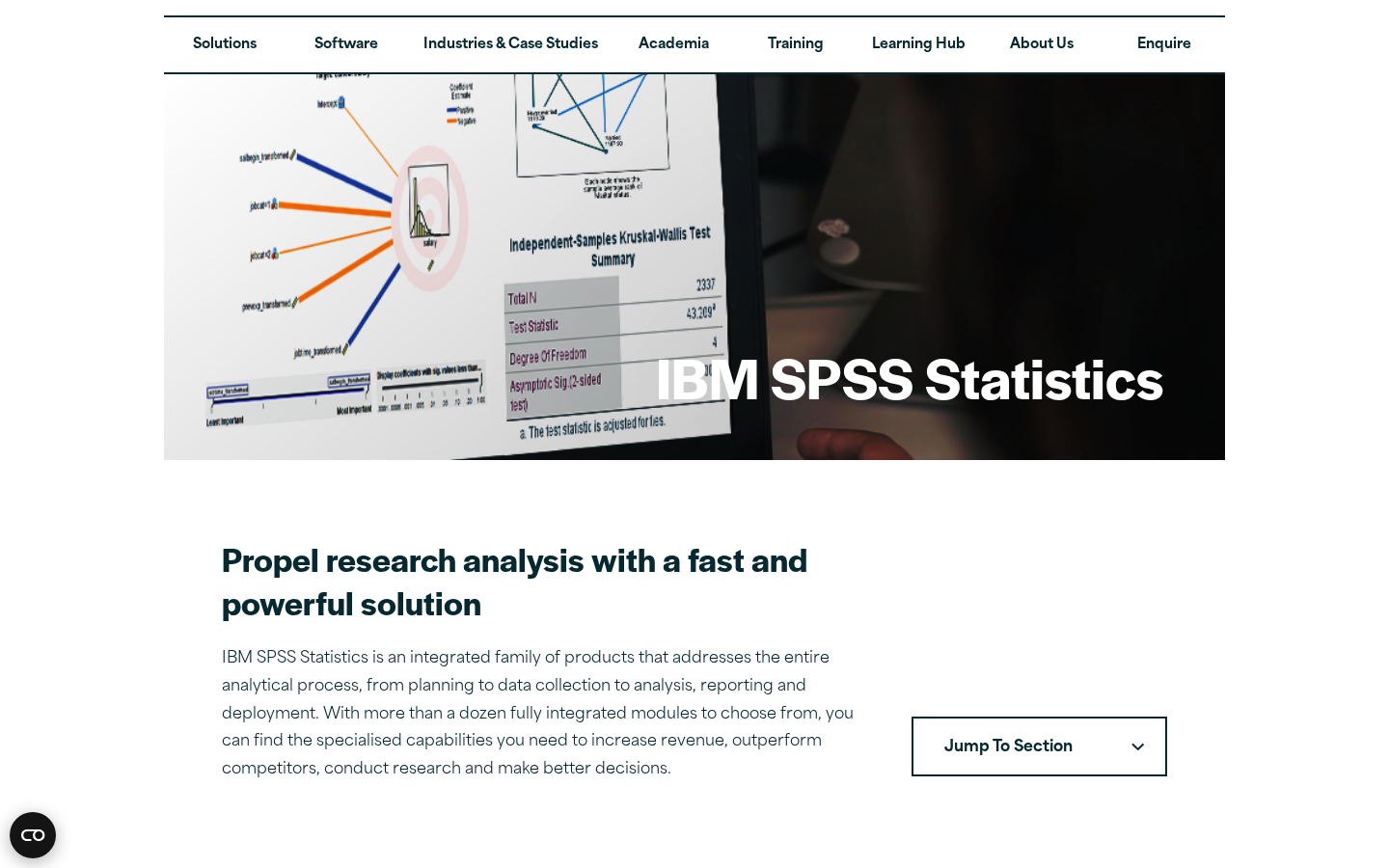
click at [26, 599] on circle "Open CMP widget" at bounding box center [33, 835] width 46 height 46
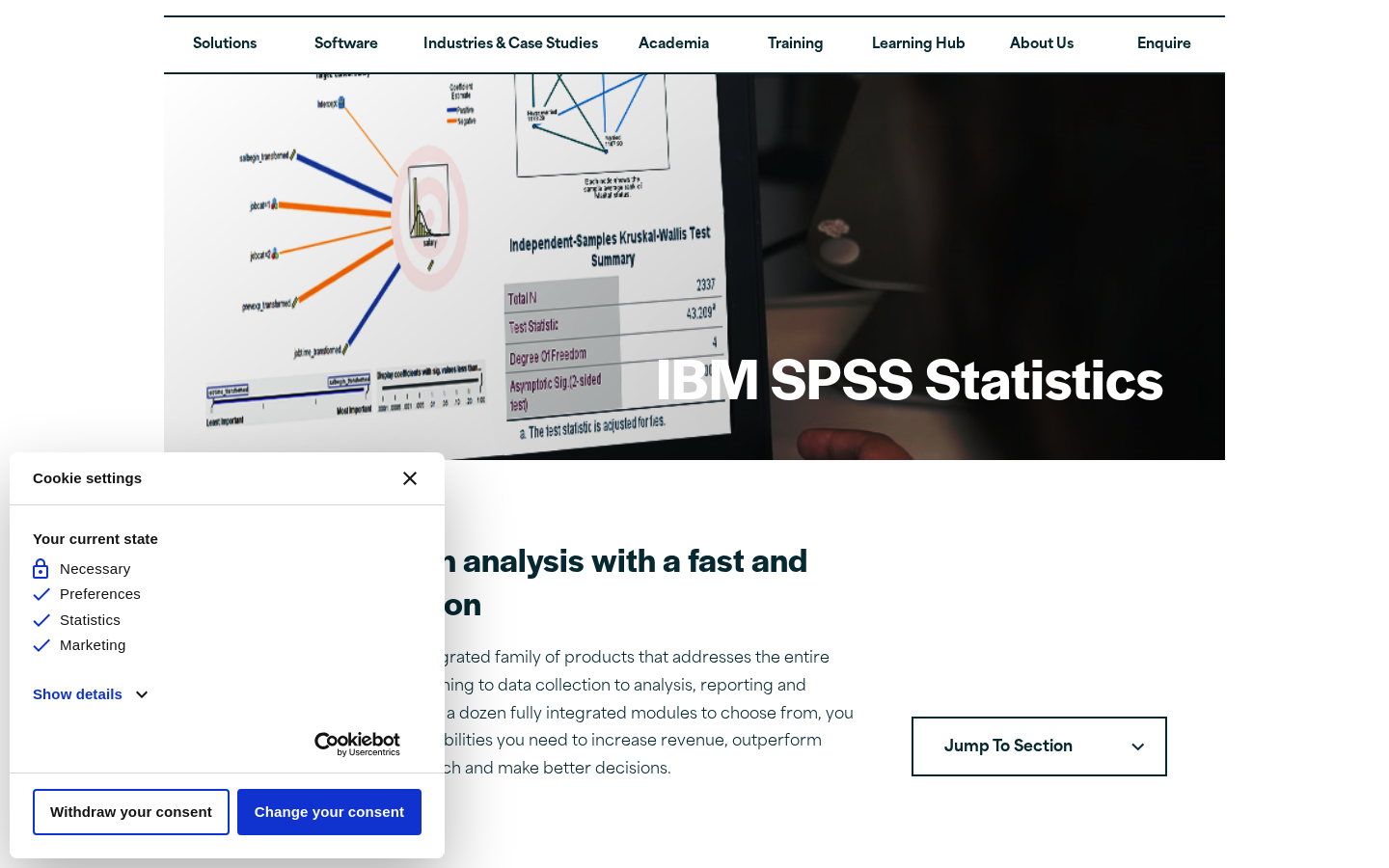
click at [417, 479] on button "[#WIDGET_ICON_CROSS#]" at bounding box center [410, 478] width 46 height 46
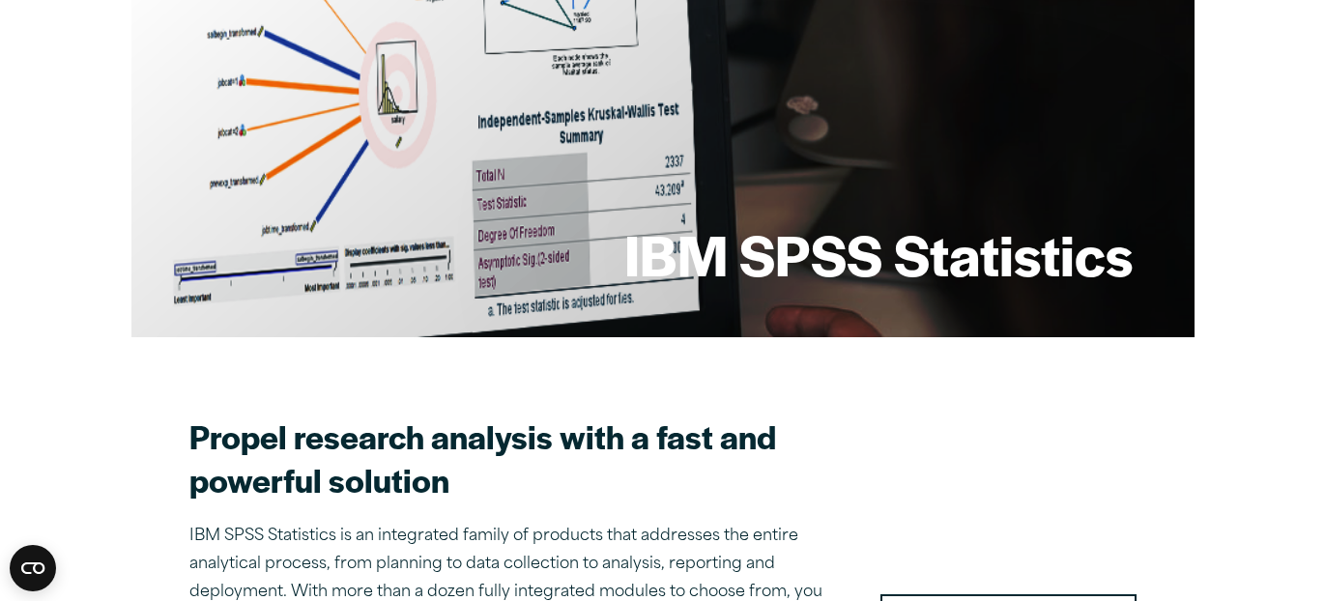
scroll to position [0, 0]
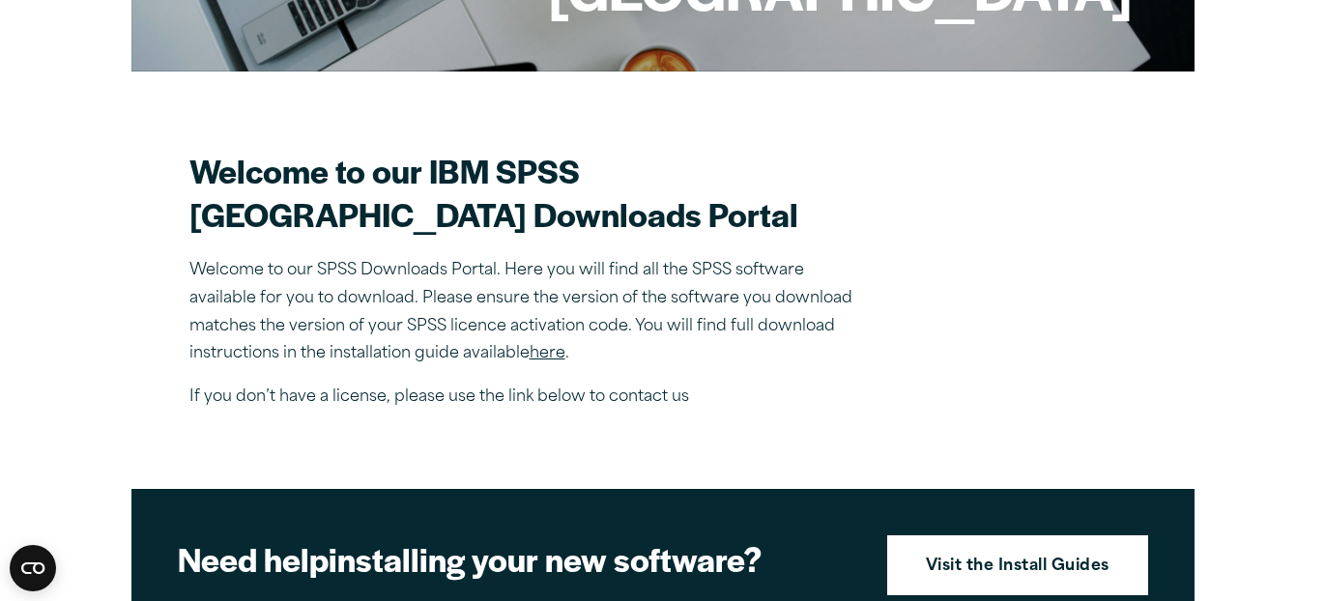
scroll to position [466, 0]
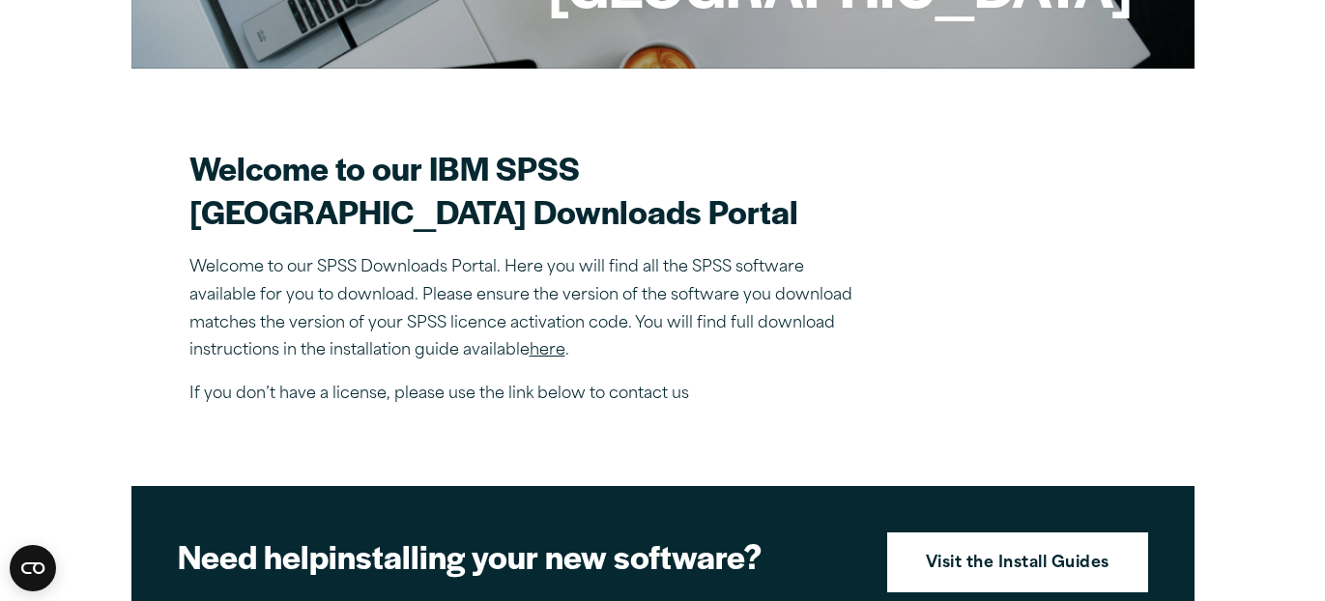
click at [555, 359] on link "here" at bounding box center [548, 350] width 36 height 15
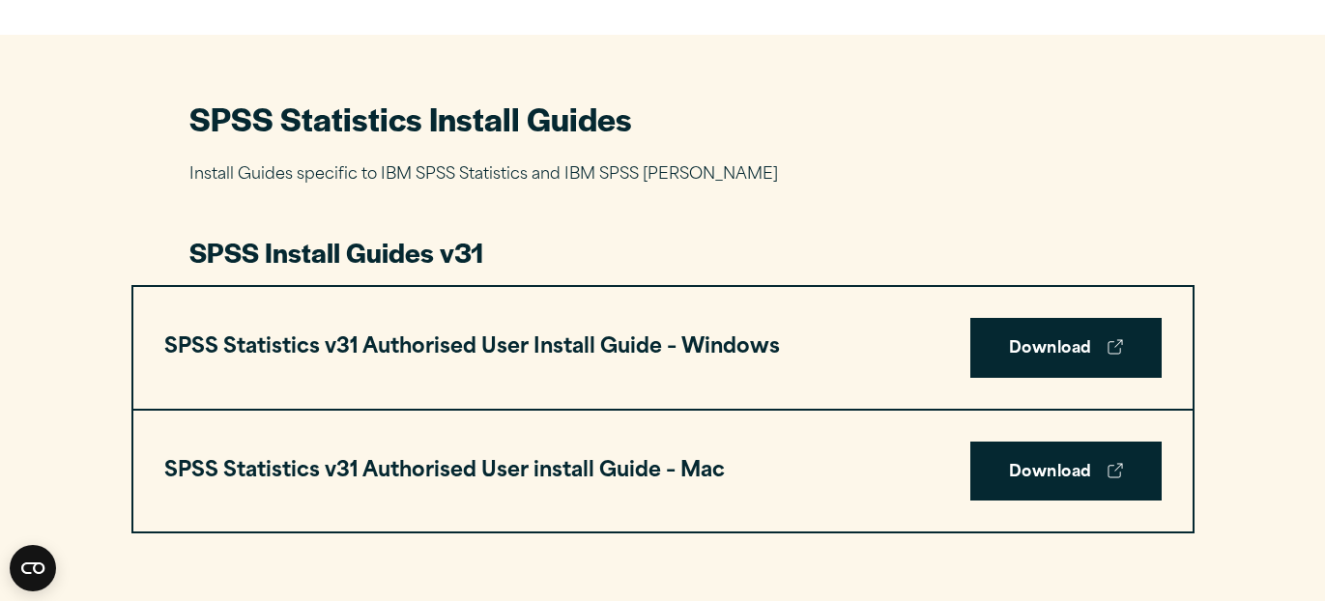
scroll to position [916, 0]
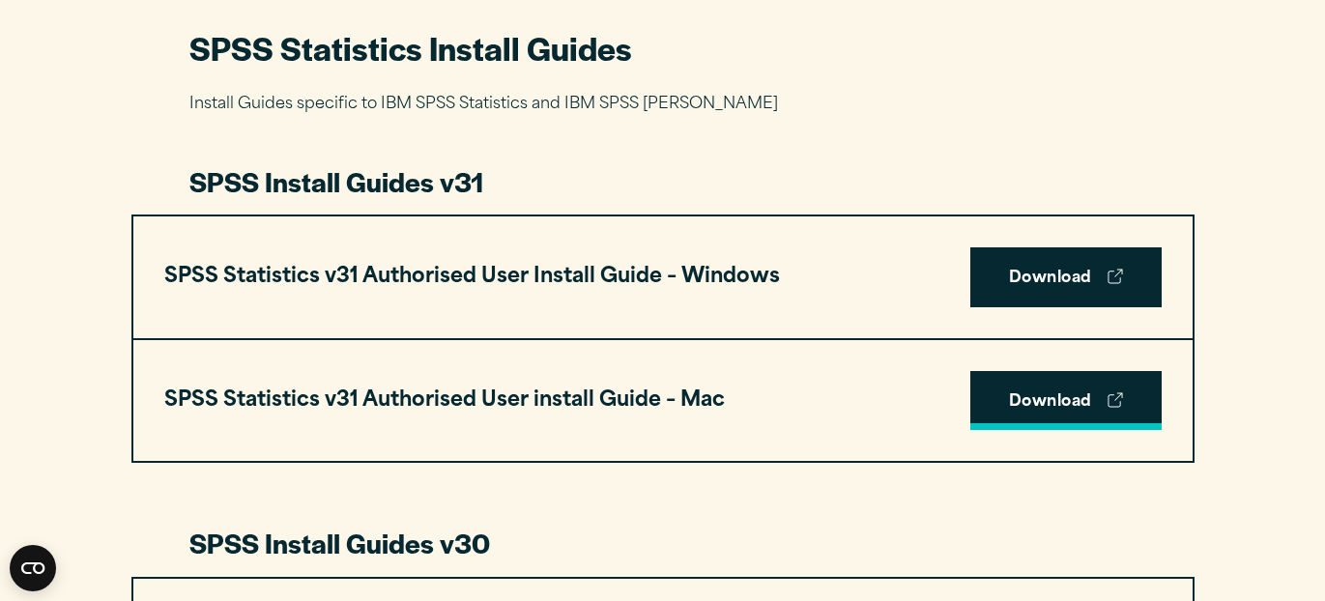
click at [1001, 399] on link "Download" at bounding box center [1065, 401] width 191 height 60
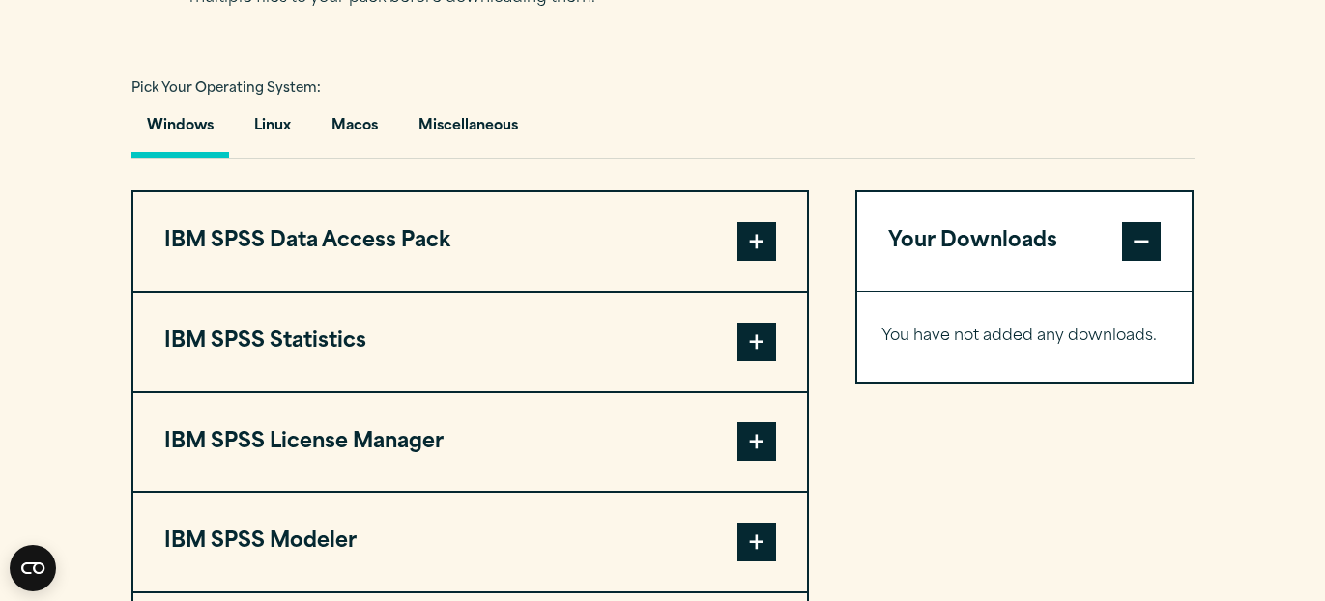
scroll to position [1384, 0]
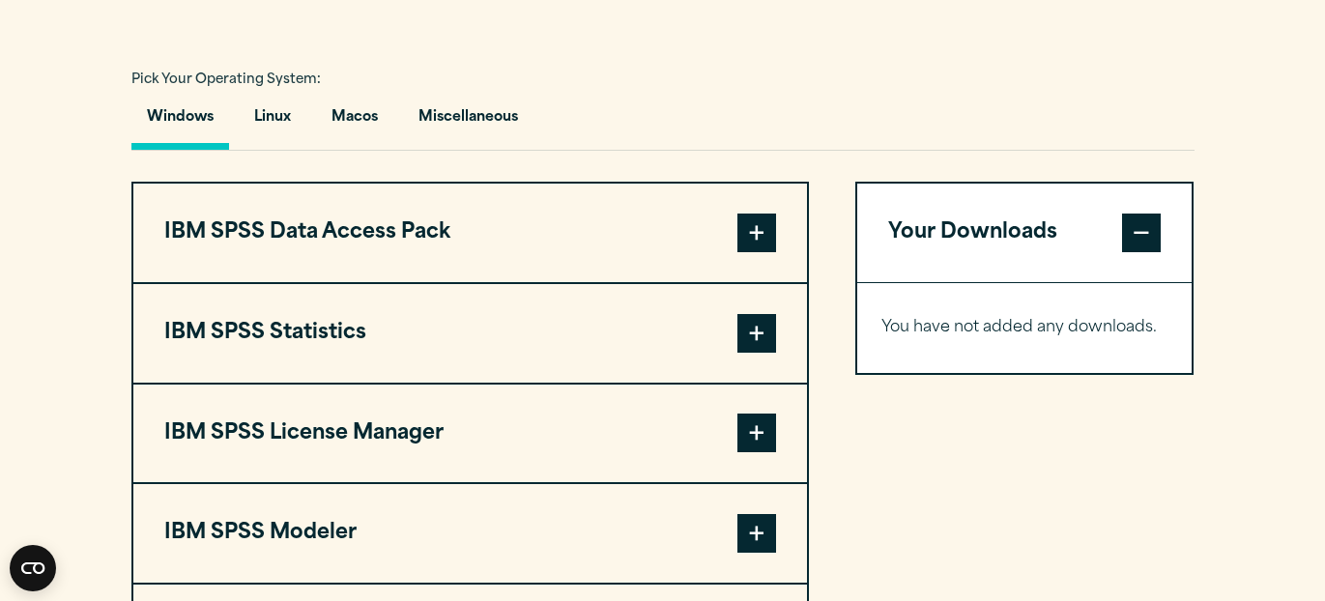
click at [744, 349] on span at bounding box center [756, 333] width 39 height 39
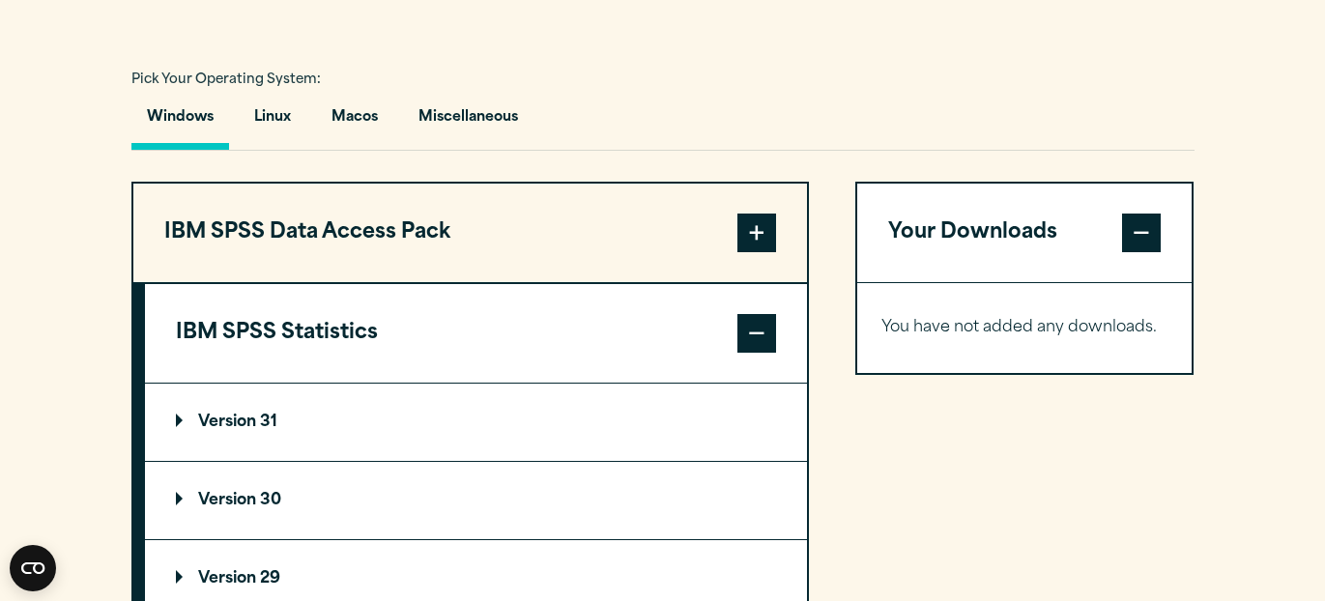
click at [270, 430] on p "Version 31" at bounding box center [226, 422] width 101 height 15
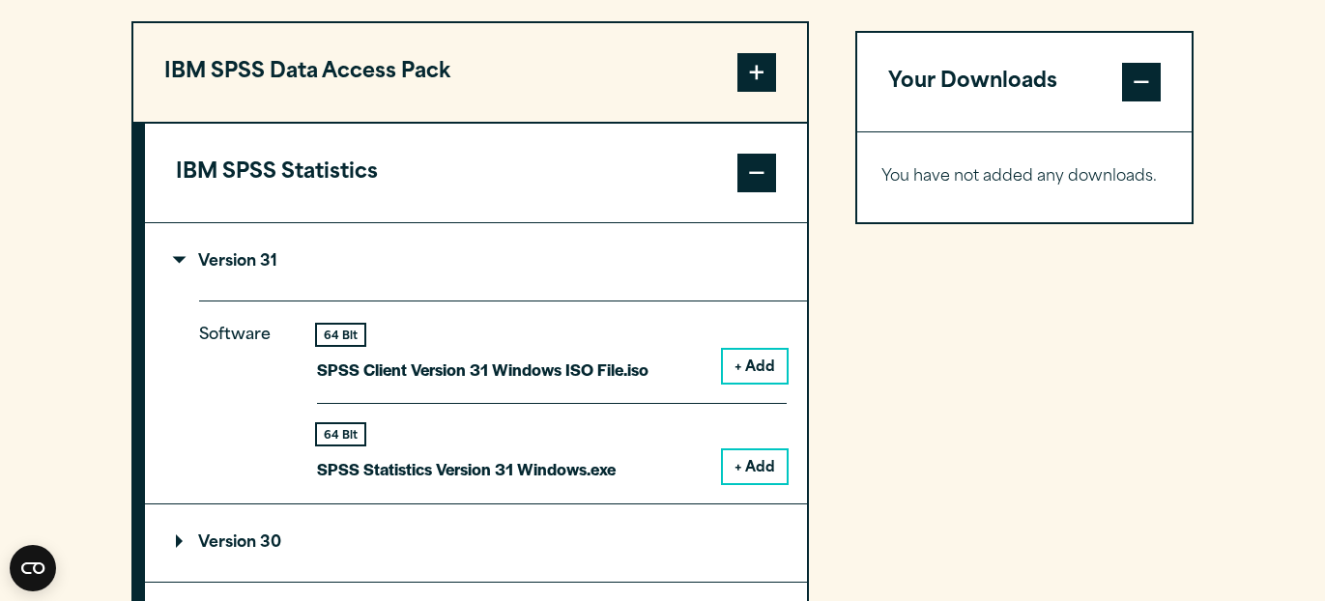
scroll to position [1586, 0]
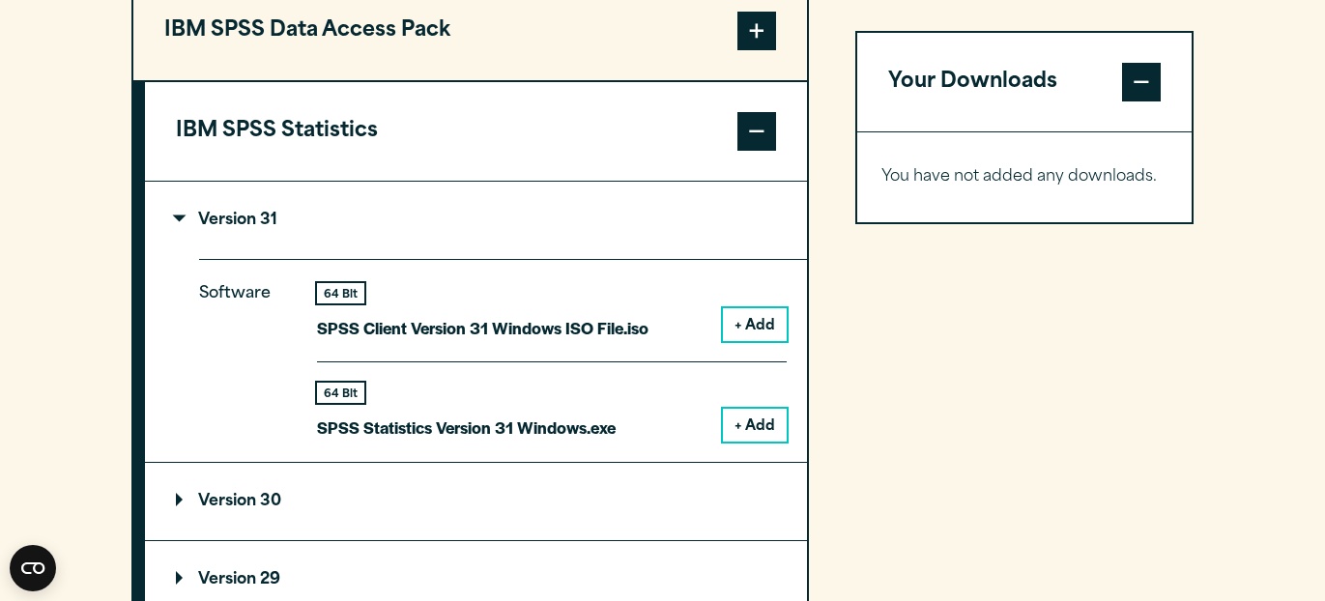
click at [738, 430] on button "+ Add" at bounding box center [755, 425] width 64 height 33
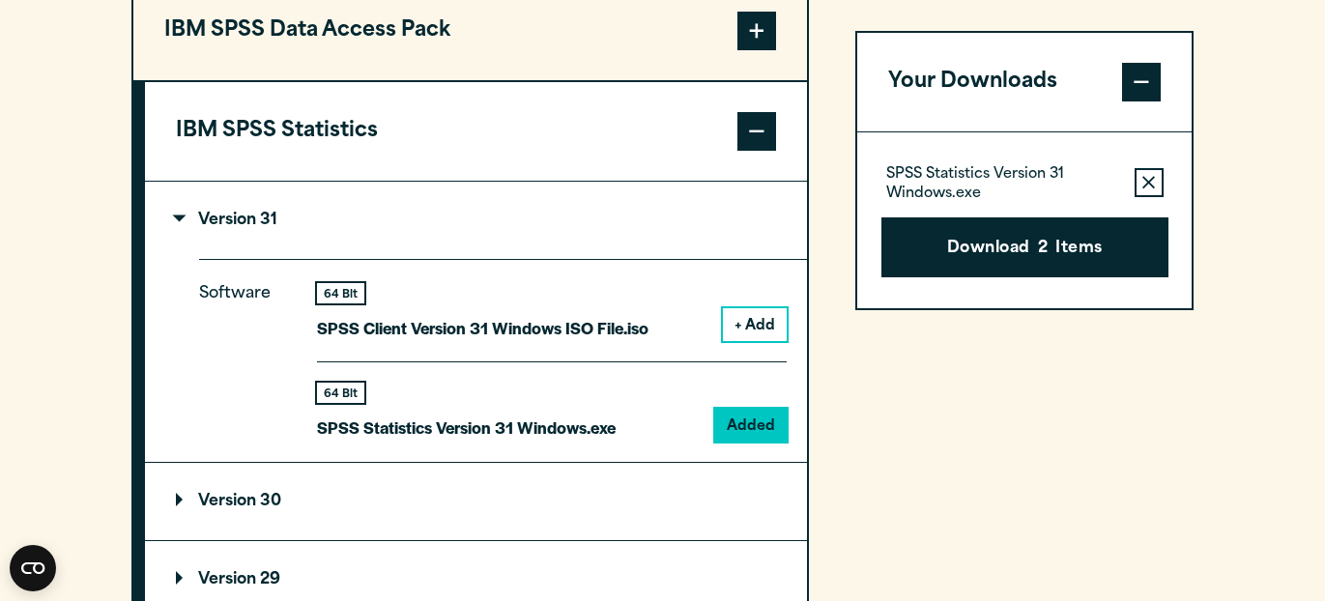
click at [1076, 104] on button "Your Downloads" at bounding box center [1024, 82] width 335 height 99
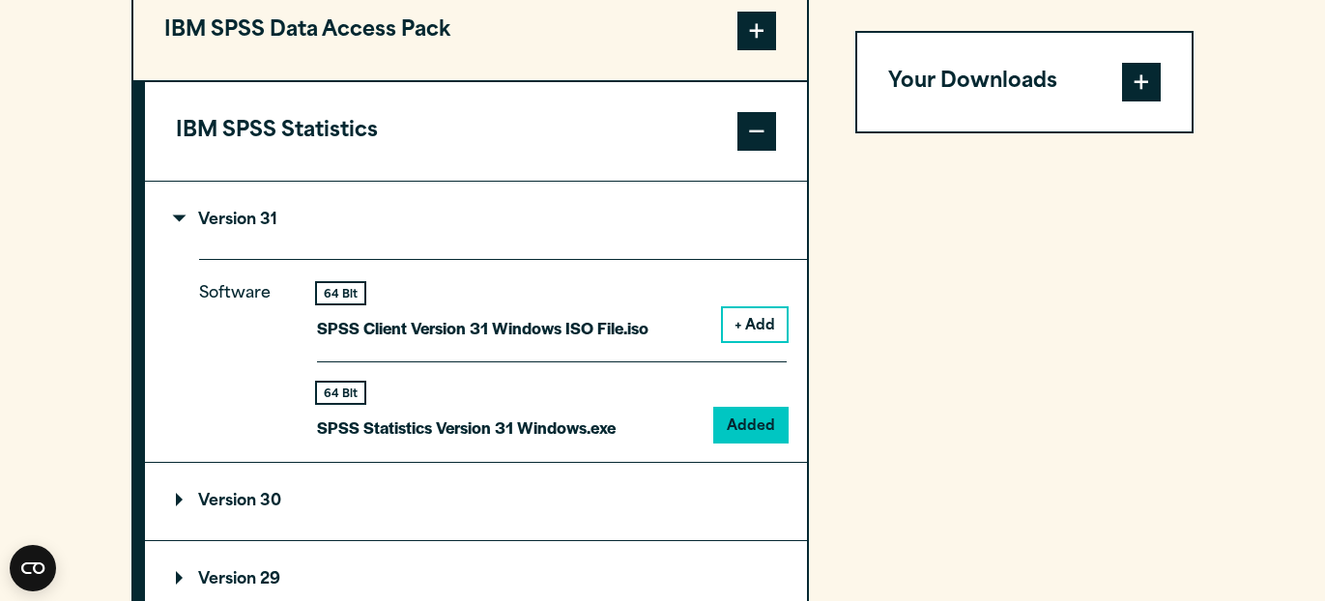
click at [1076, 104] on button "Your Downloads" at bounding box center [1024, 82] width 335 height 99
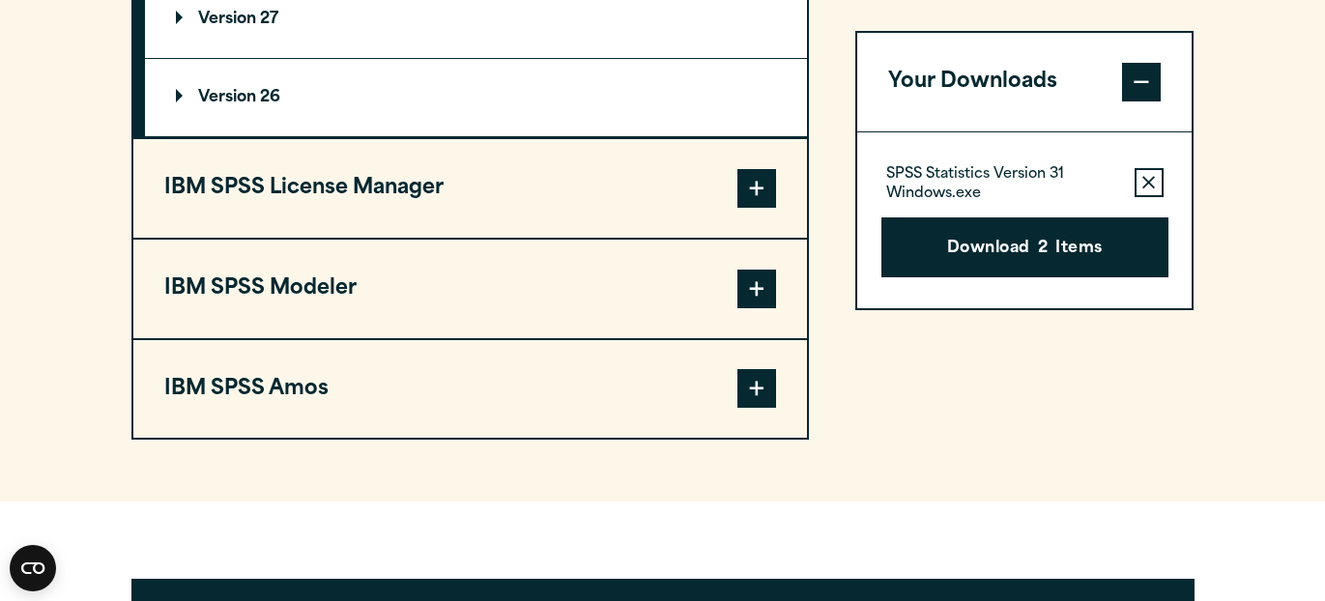
scroll to position [2103, 0]
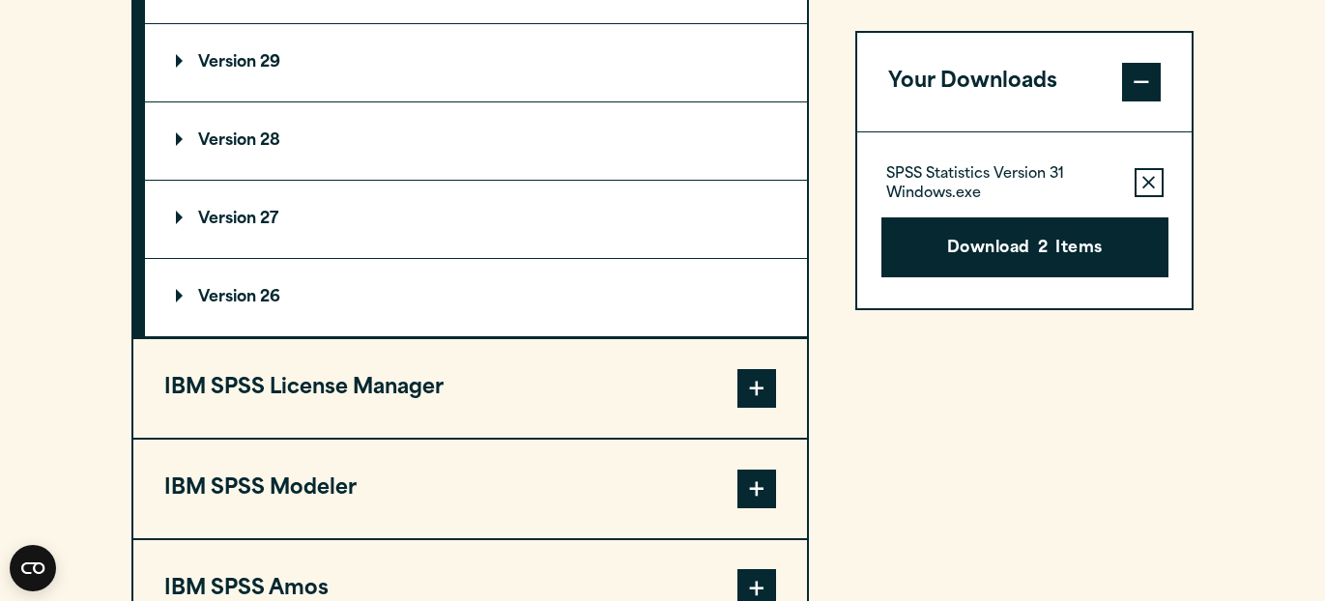
click at [1145, 178] on icon "button" at bounding box center [1148, 182] width 13 height 13
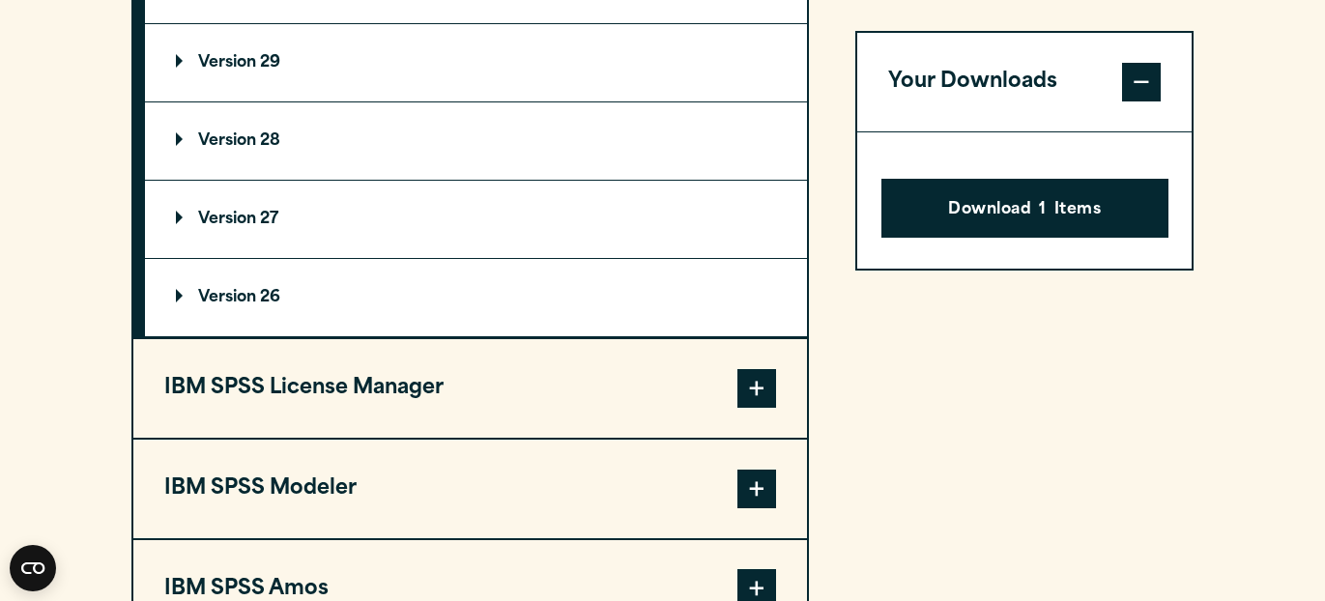
click at [1024, 104] on button "Your Downloads" at bounding box center [1024, 82] width 335 height 99
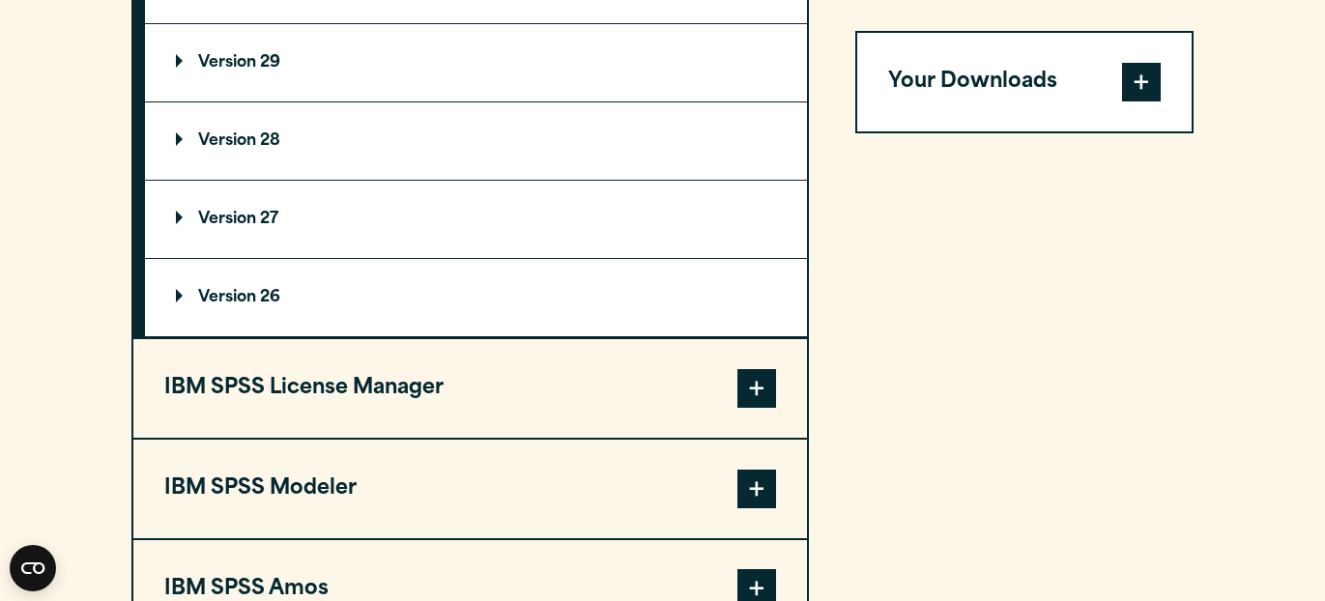
click at [1024, 104] on button "Your Downloads" at bounding box center [1024, 82] width 335 height 99
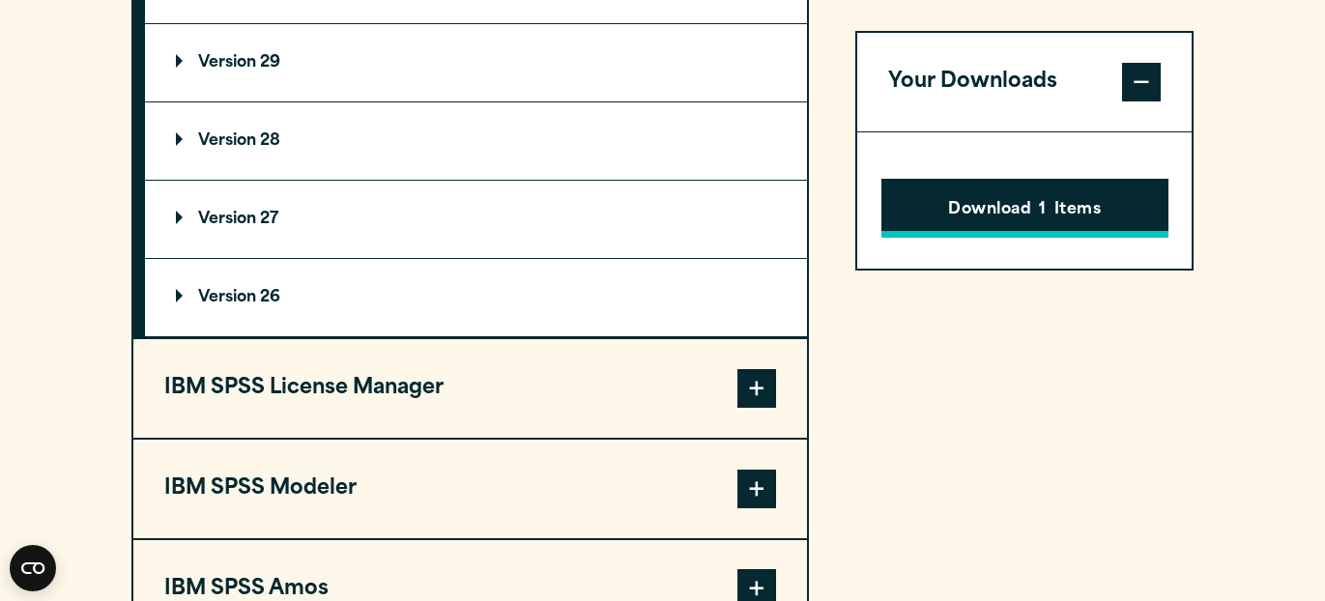
click at [1019, 218] on button "Download 1 Items" at bounding box center [1024, 209] width 287 height 60
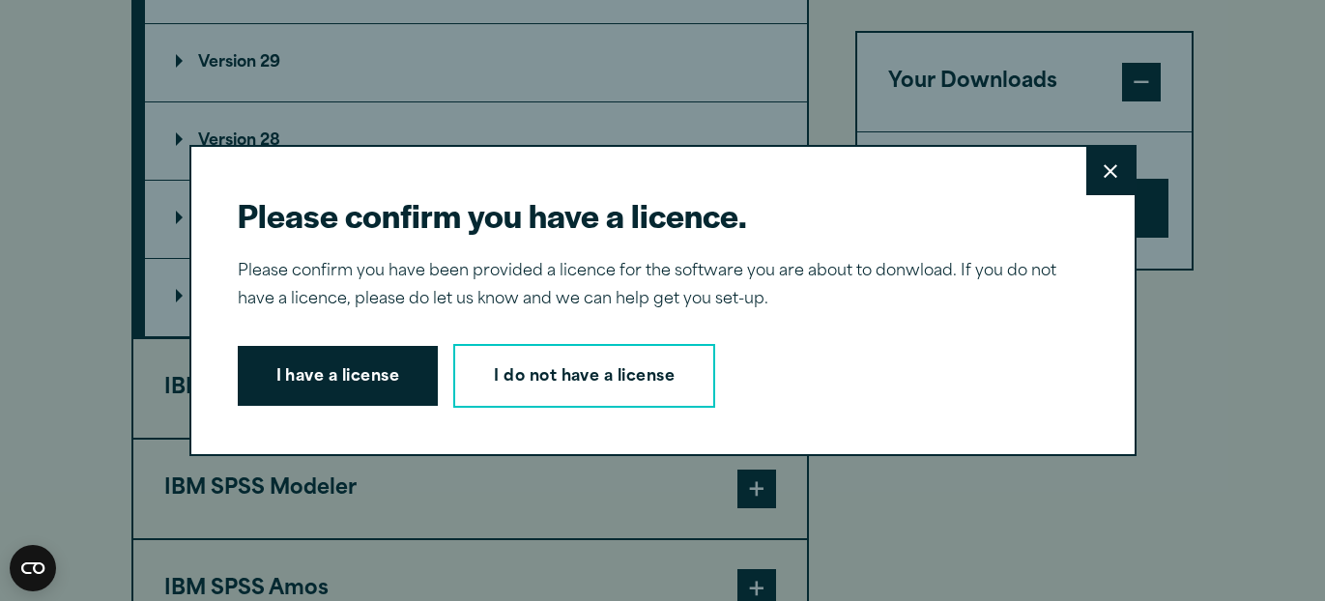
click at [1108, 166] on icon at bounding box center [1111, 171] width 14 height 14
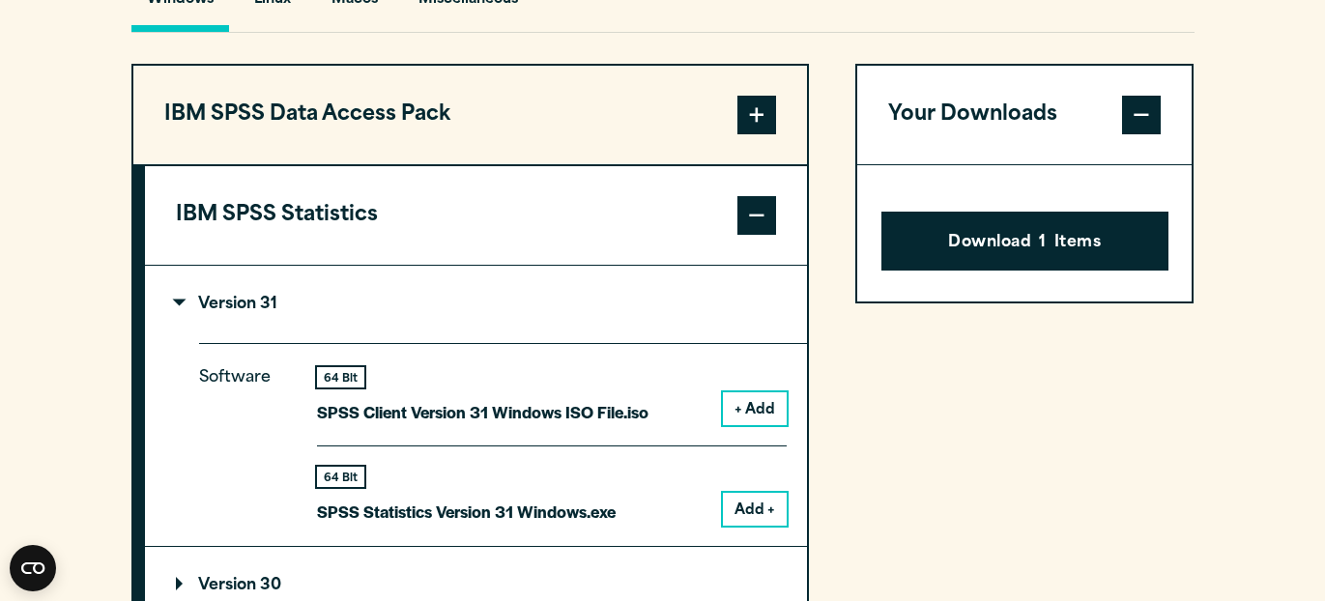
scroll to position [1477, 0]
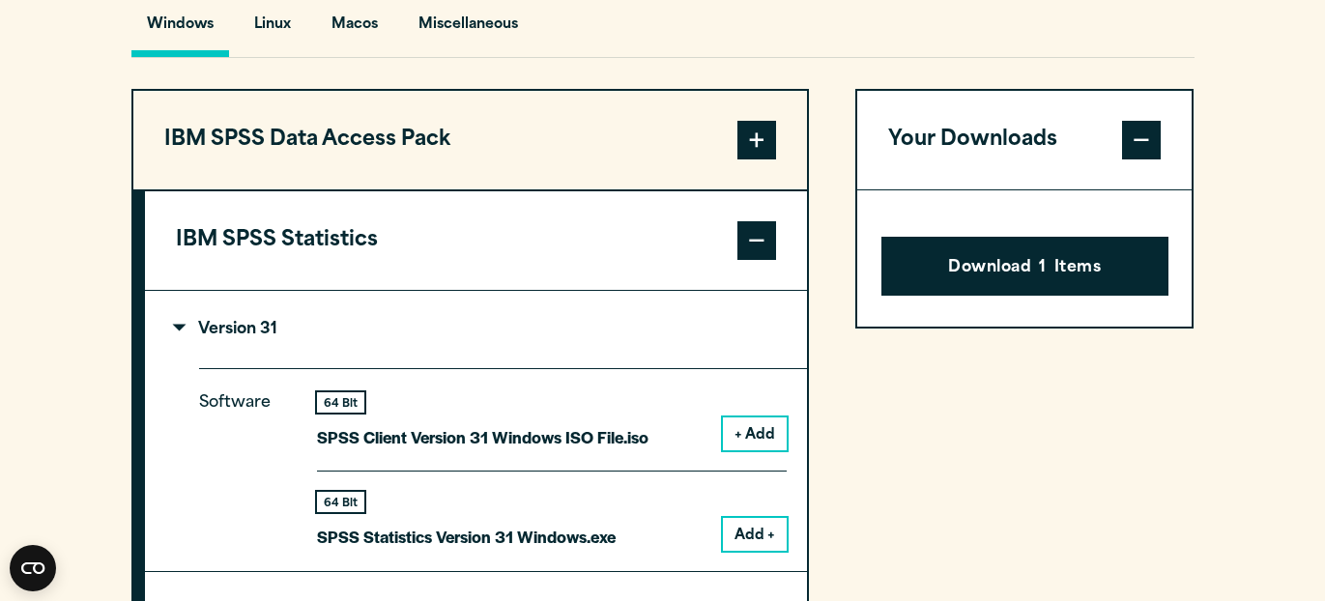
click at [330, 245] on button "IBM SPSS Statistics" at bounding box center [476, 240] width 662 height 99
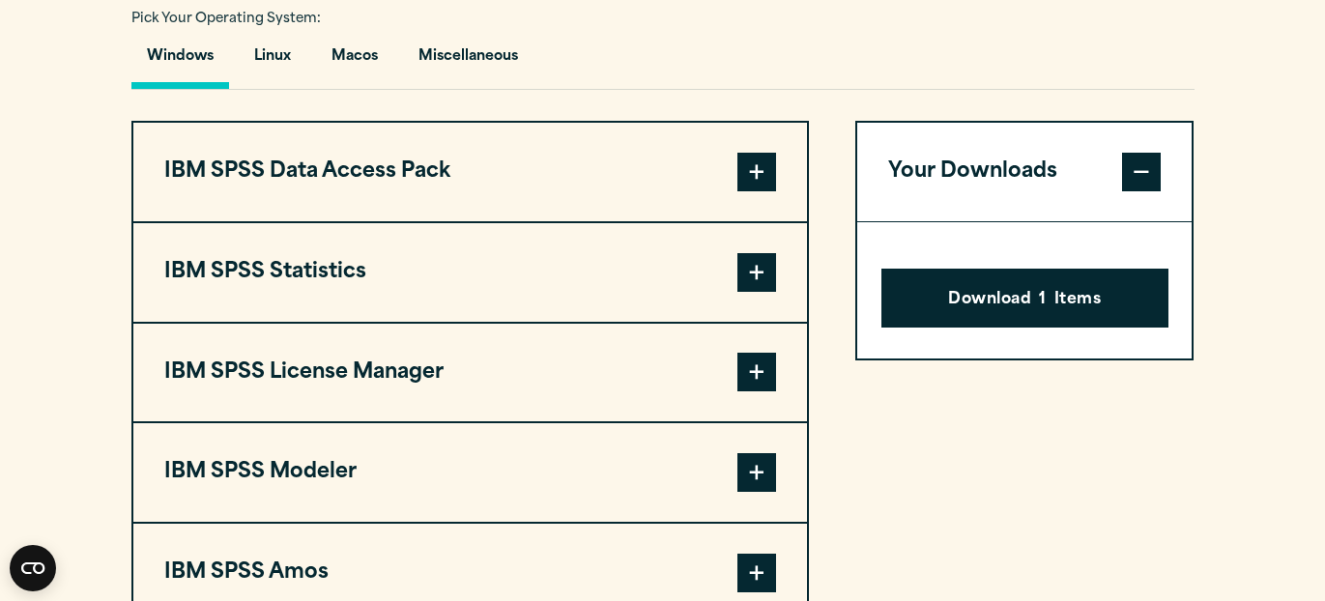
scroll to position [1430, 0]
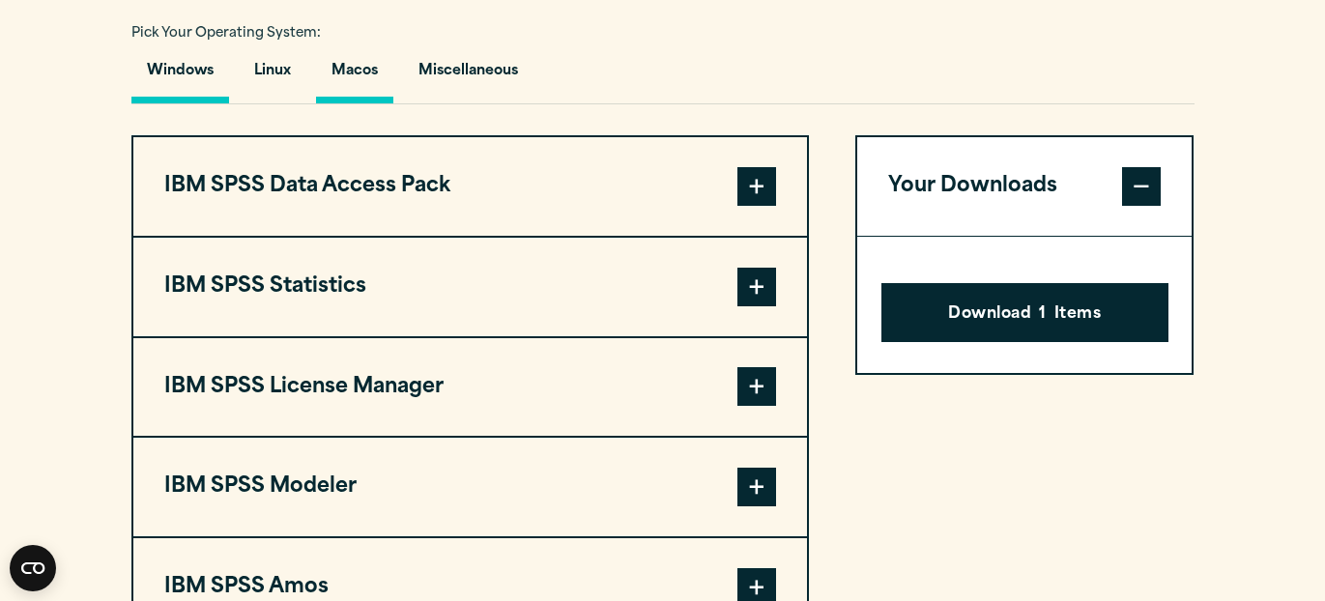
click at [365, 98] on button "Macos" at bounding box center [354, 75] width 77 height 55
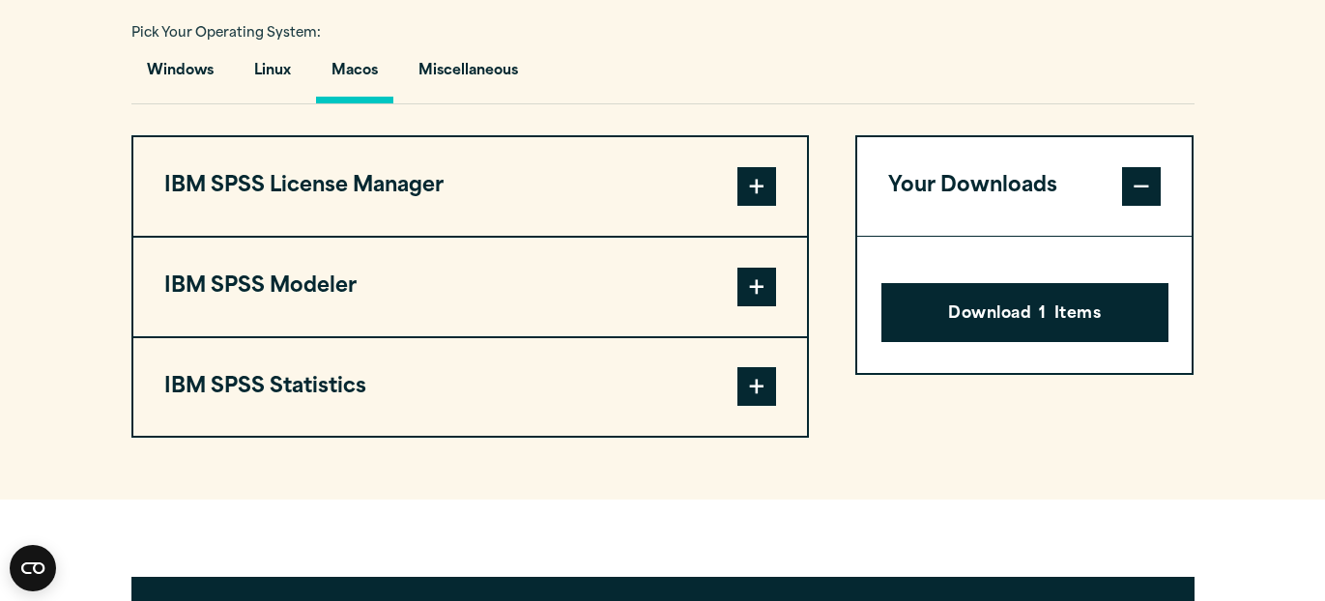
click at [538, 384] on button "IBM SPSS Statistics" at bounding box center [470, 387] width 674 height 99
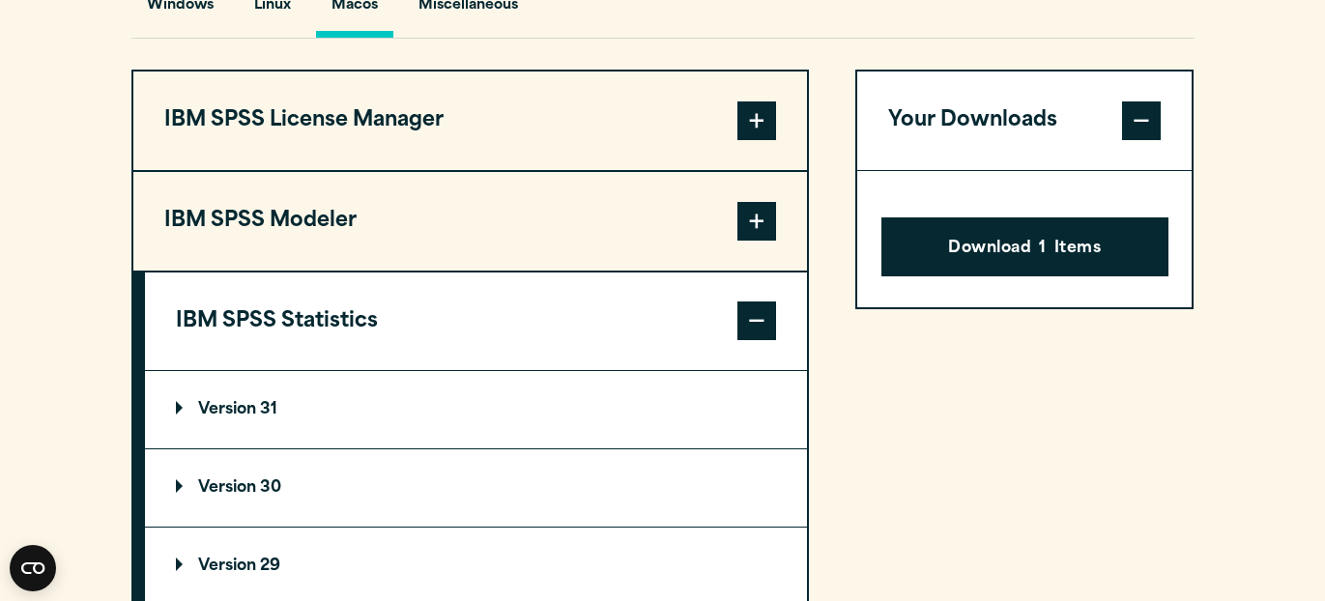
click at [466, 408] on summary "Version 31" at bounding box center [476, 409] width 662 height 77
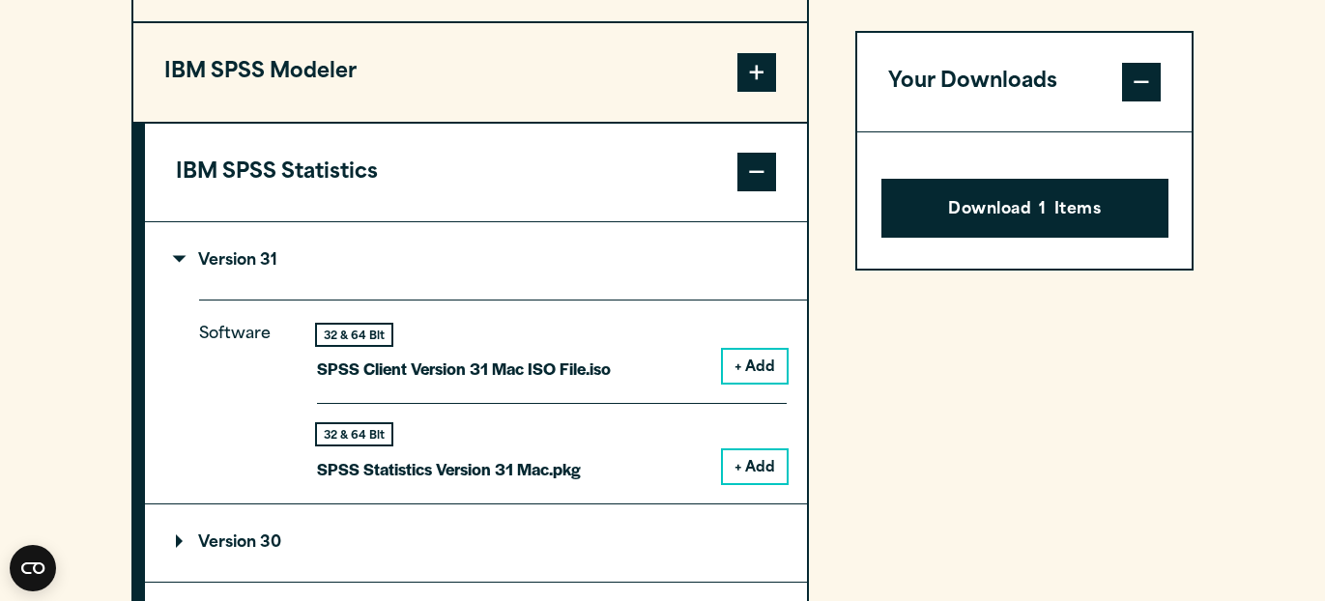
scroll to position [1652, 0]
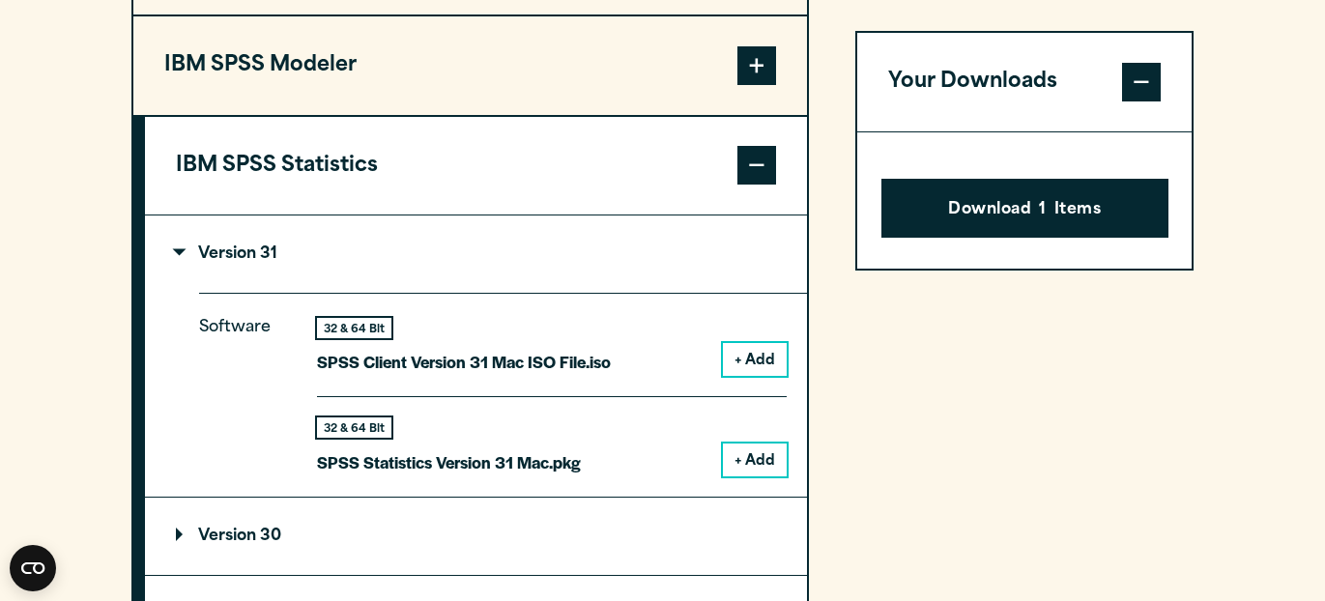
click at [741, 458] on button "+ Add" at bounding box center [755, 460] width 64 height 33
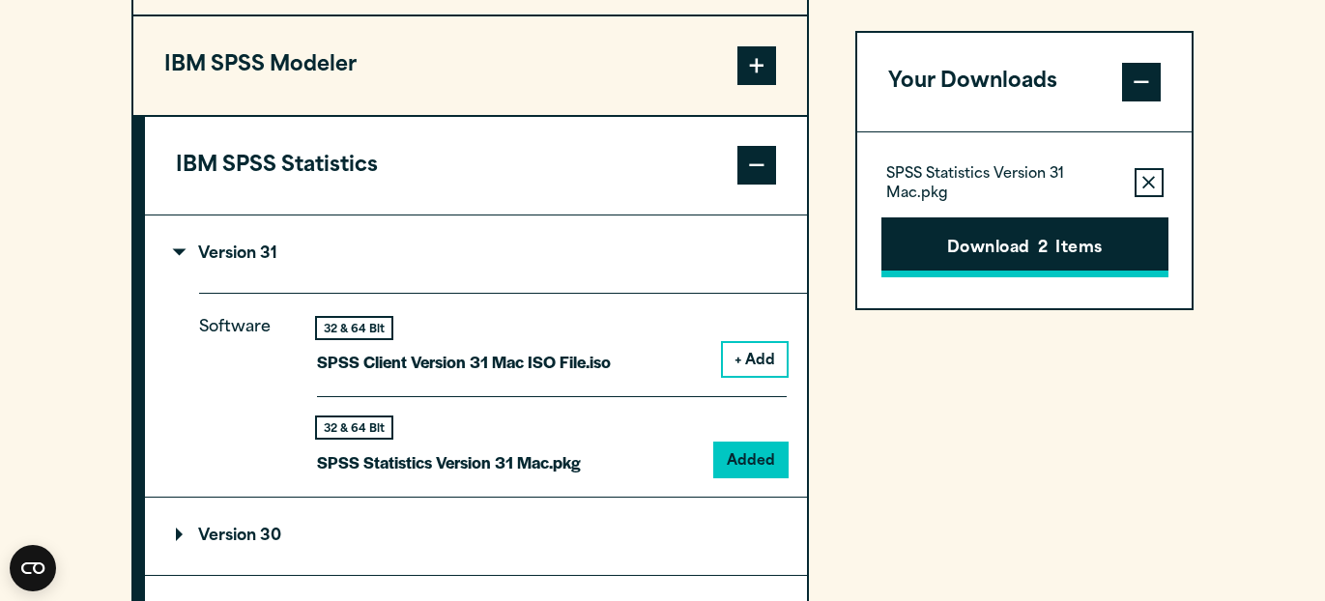
click at [990, 249] on button "Download 2 Items" at bounding box center [1024, 247] width 287 height 60
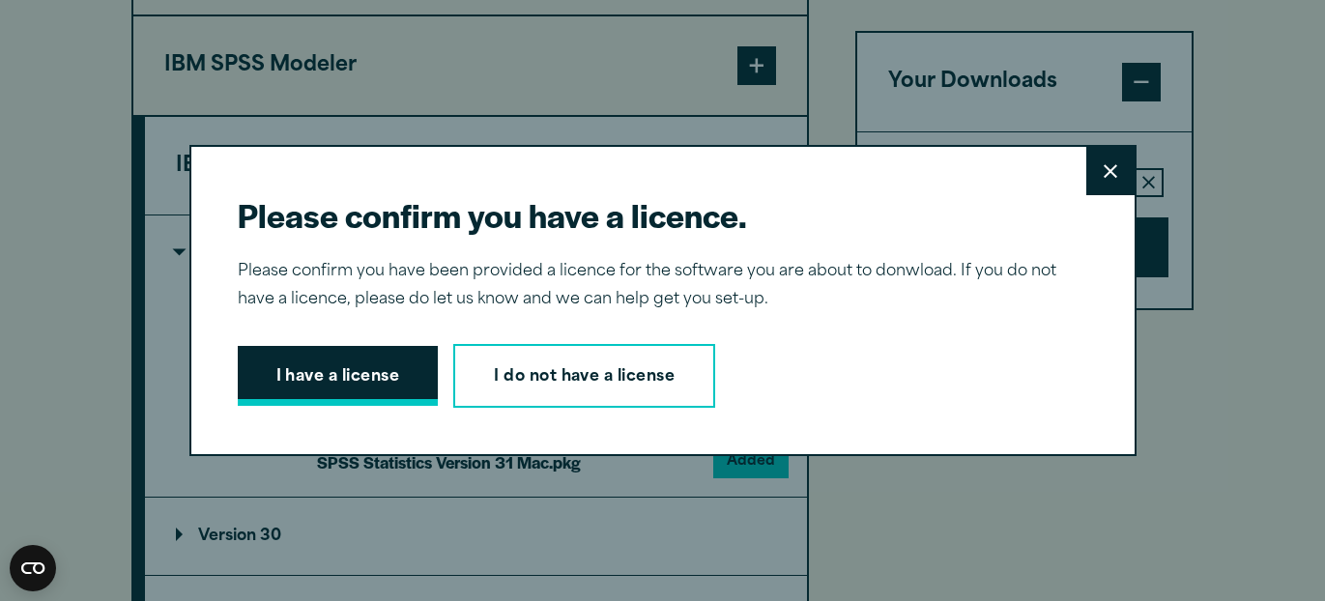
click at [403, 363] on button "I have a license" at bounding box center [338, 376] width 201 height 60
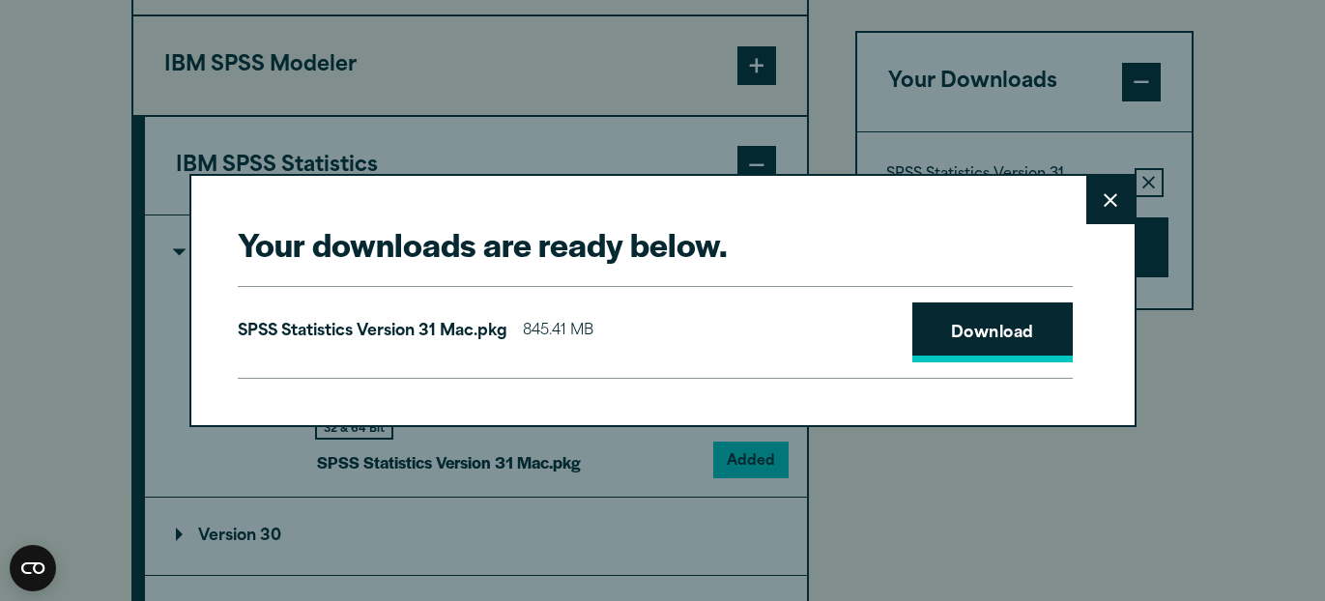
click at [938, 340] on link "Download" at bounding box center [992, 333] width 160 height 60
click at [1116, 206] on icon at bounding box center [1111, 200] width 14 height 14
